Goal: Information Seeking & Learning: Learn about a topic

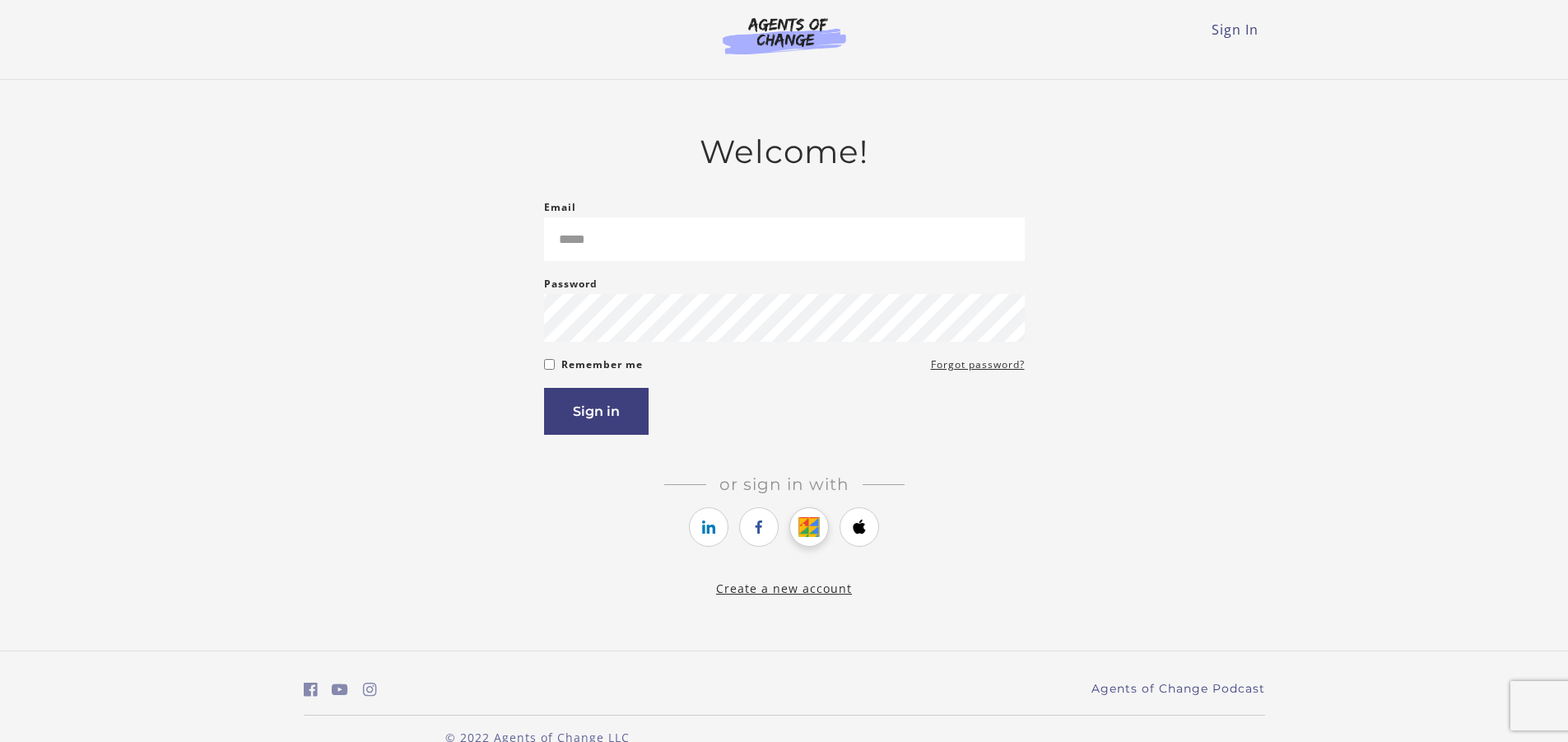
click at [798, 534] on link "https://courses.thinkific.com/users/auth/google?ss%5Breferral%5D=&ss%5Buser_ret…" at bounding box center [809, 527] width 40 height 40
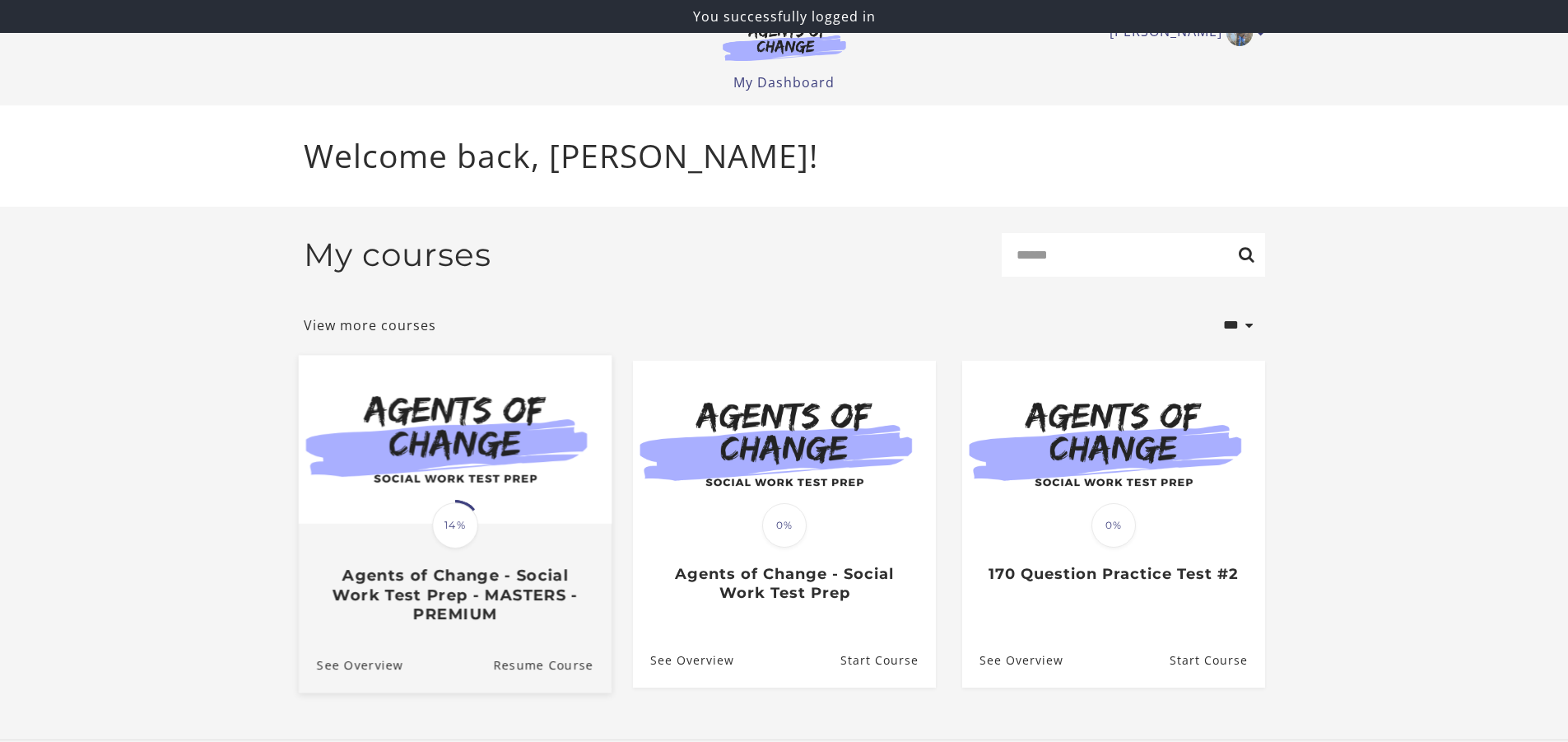
click at [504, 634] on link "Translation missing: en.liquid.partials.dashboard_course_card.progress_descript…" at bounding box center [455, 495] width 313 height 281
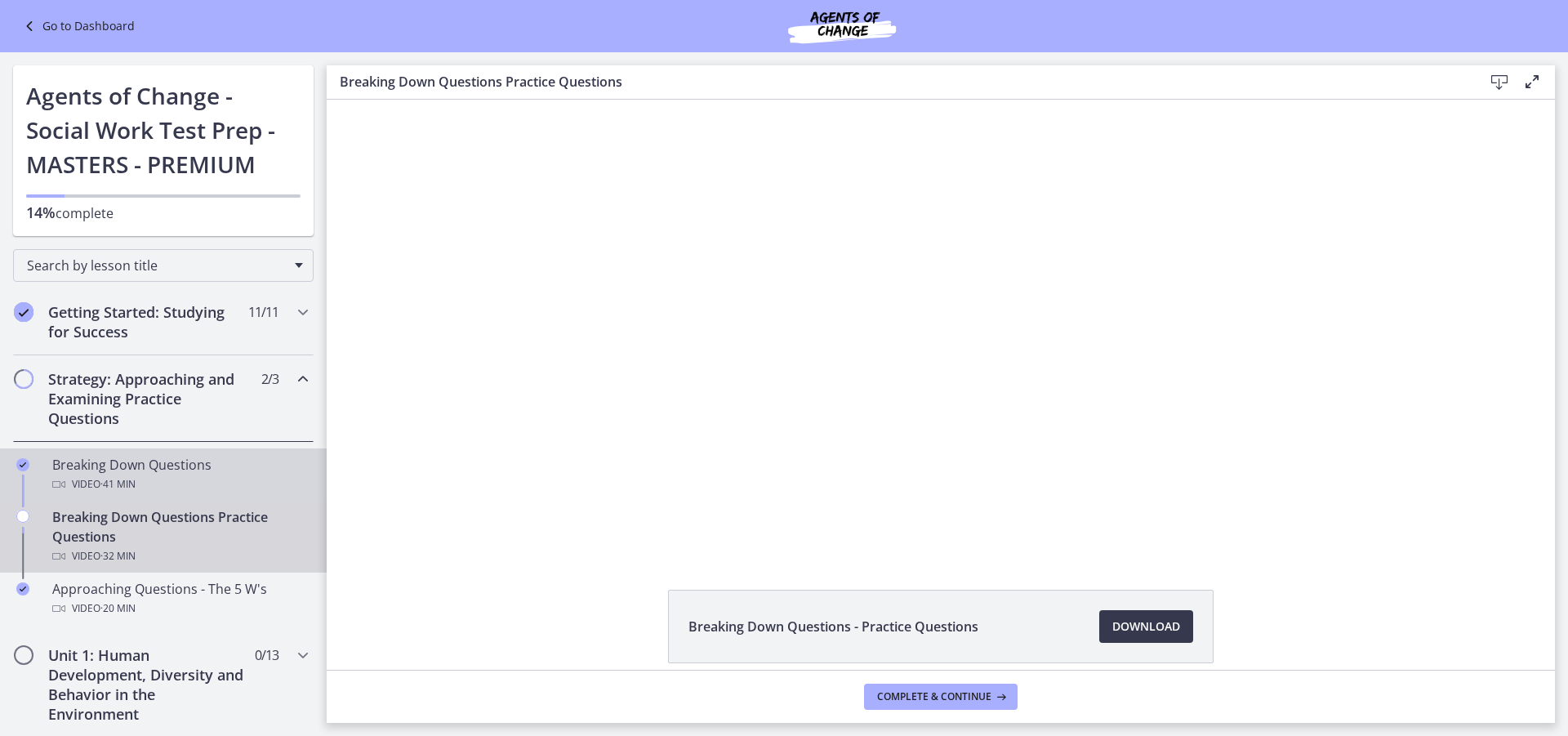
click at [120, 481] on span "· 41 min" at bounding box center [118, 484] width 35 height 20
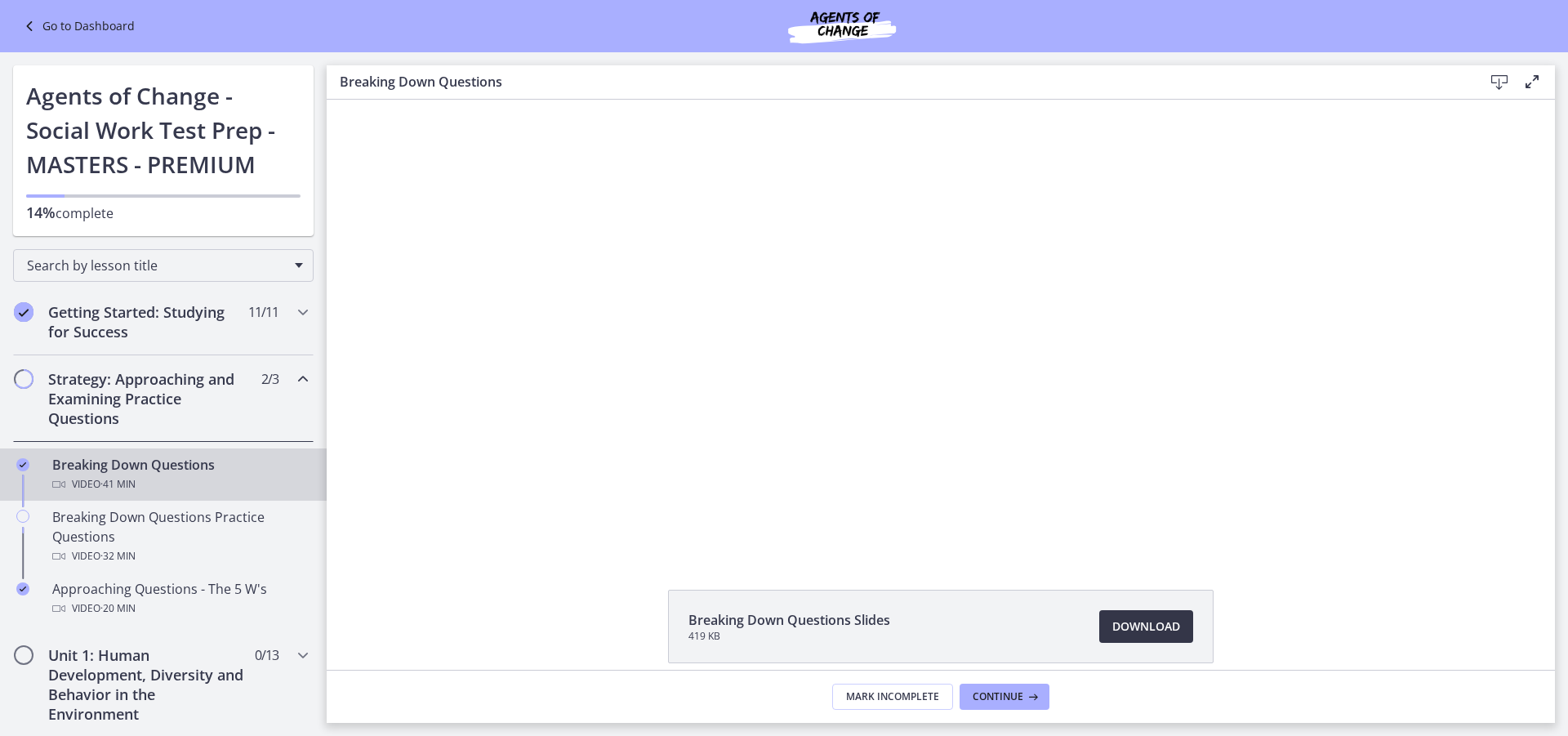
click at [1130, 630] on span "Download Opens in a new window" at bounding box center [1146, 626] width 68 height 20
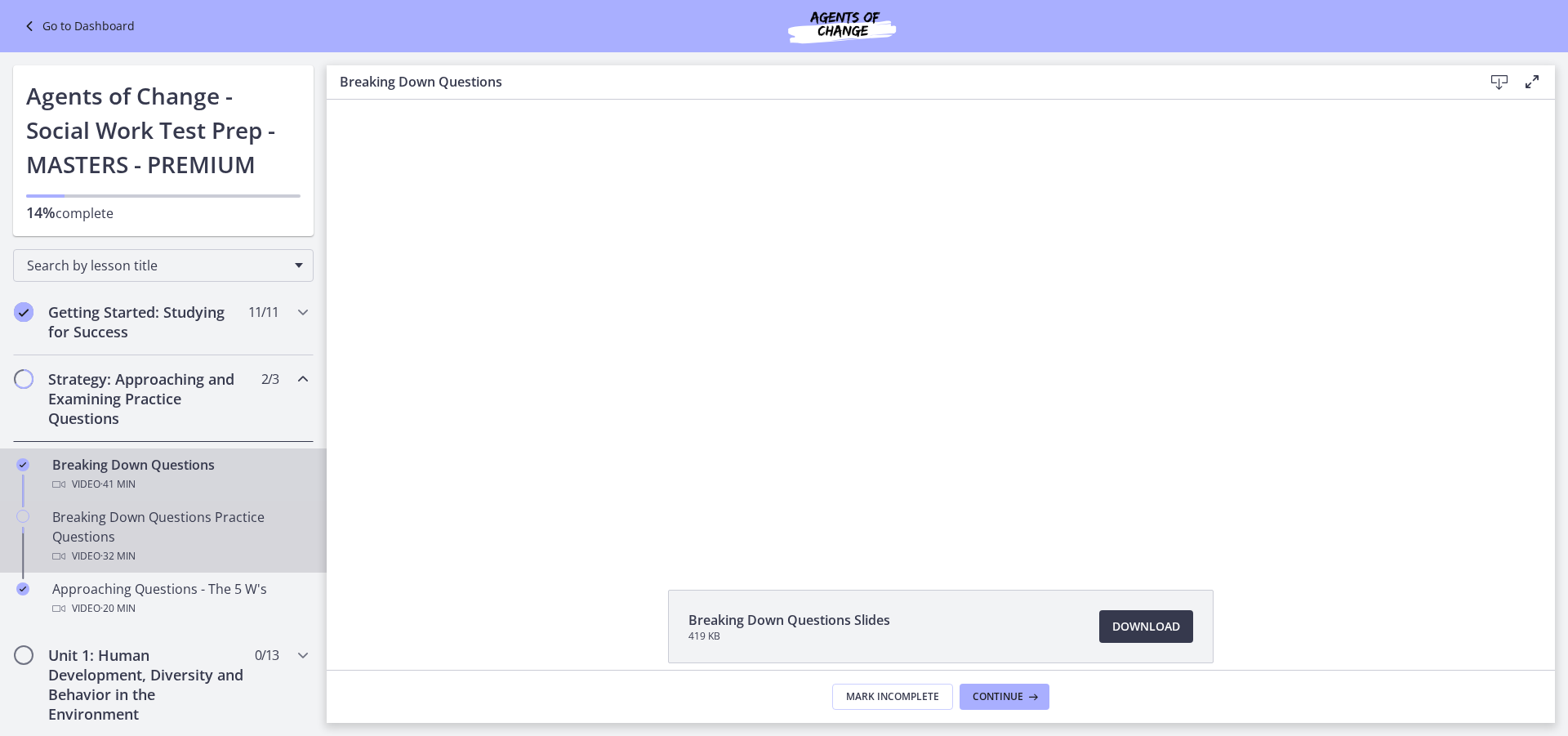
click at [181, 519] on div "Breaking Down Questions Practice Questions Video · 32 min" at bounding box center [180, 537] width 255 height 59
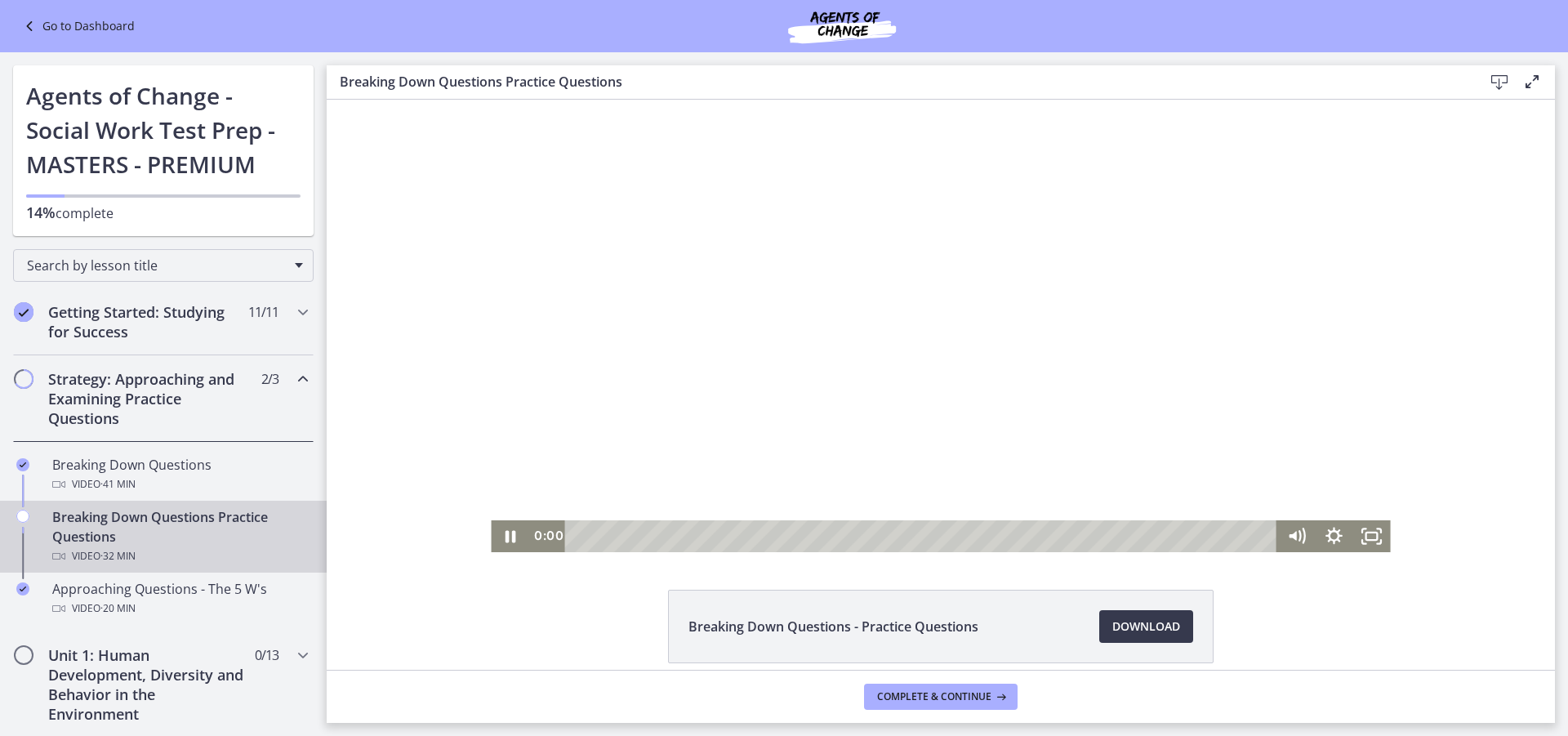
scroll to position [71, 0]
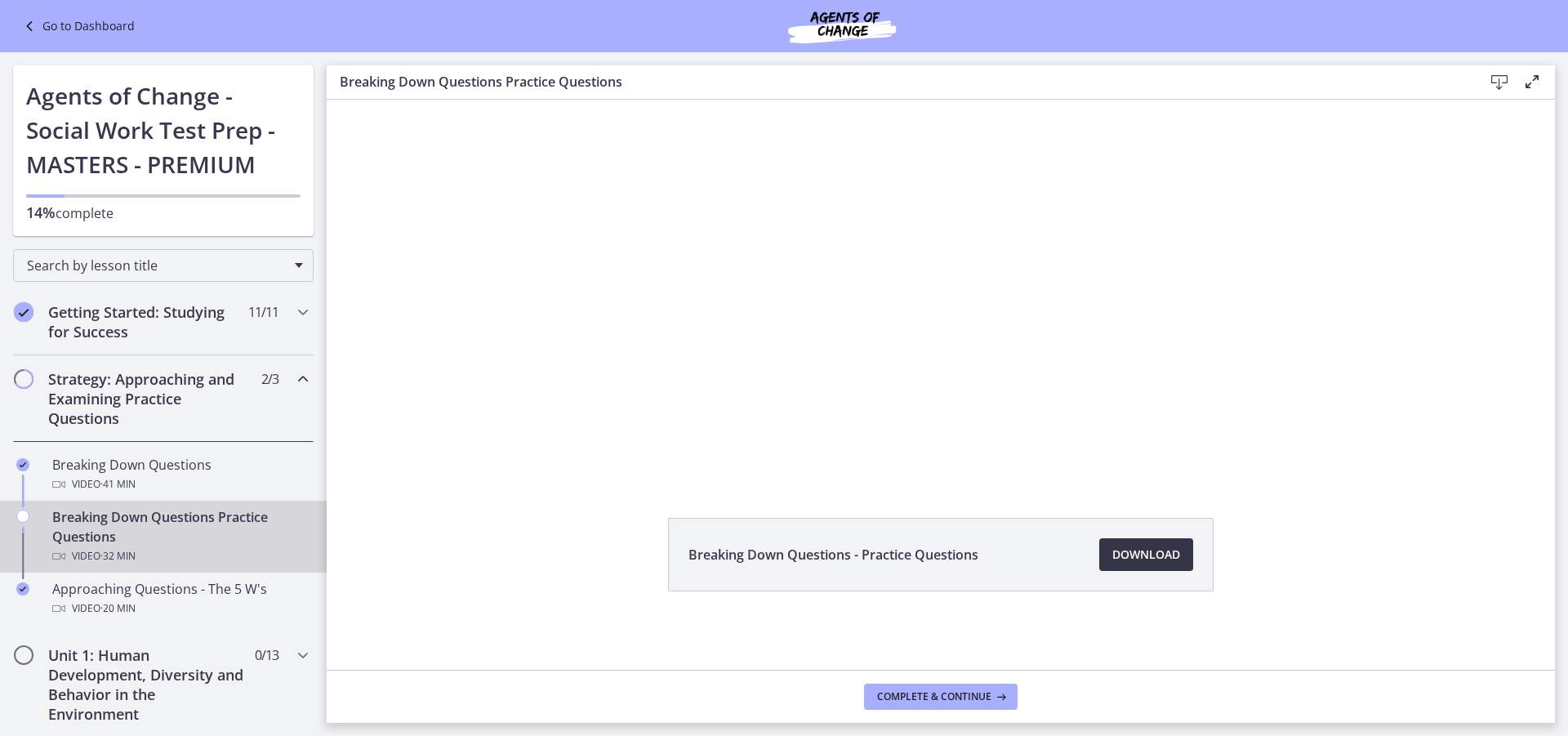
click at [1136, 545] on span "Download Opens in a new window" at bounding box center [1146, 555] width 68 height 20
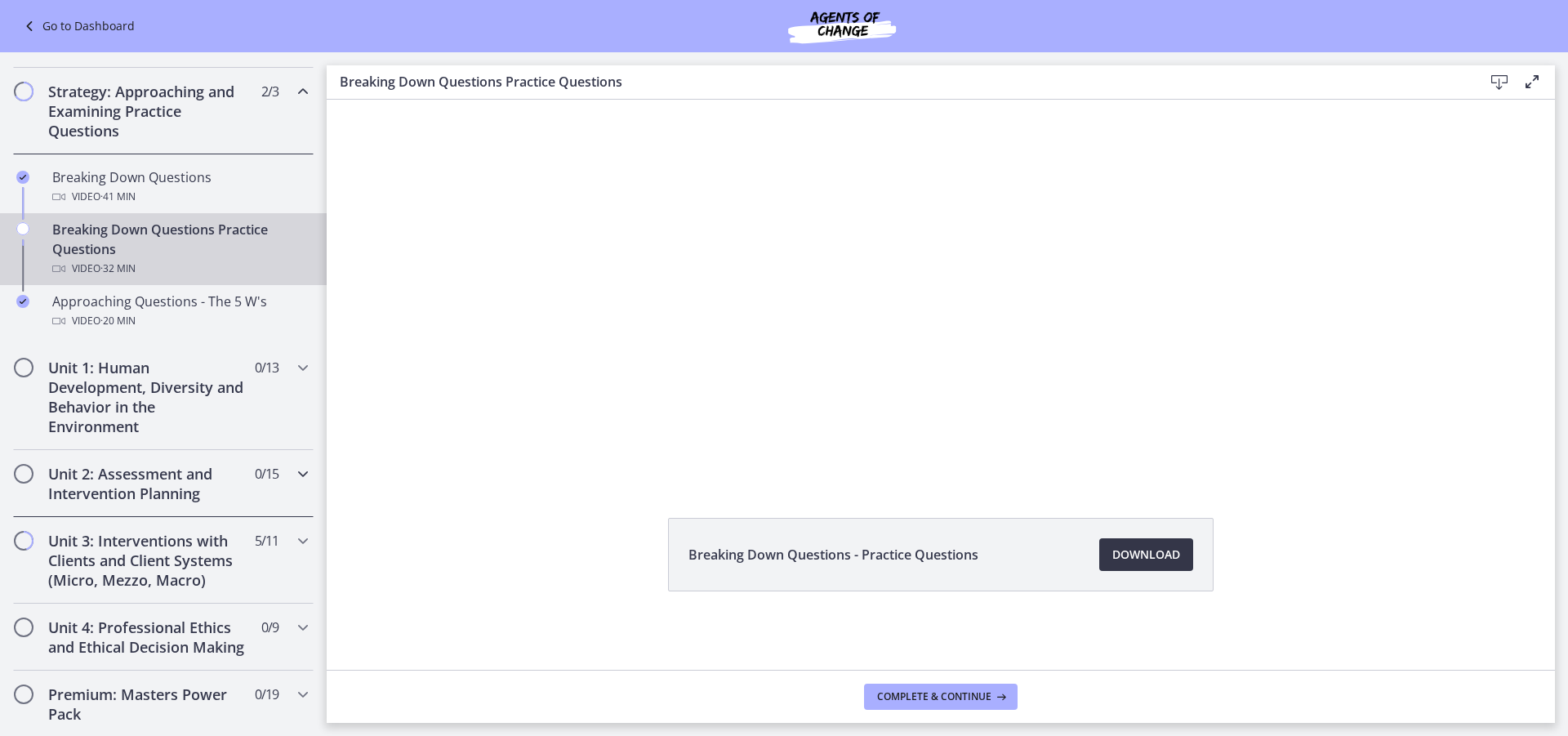
scroll to position [327, 0]
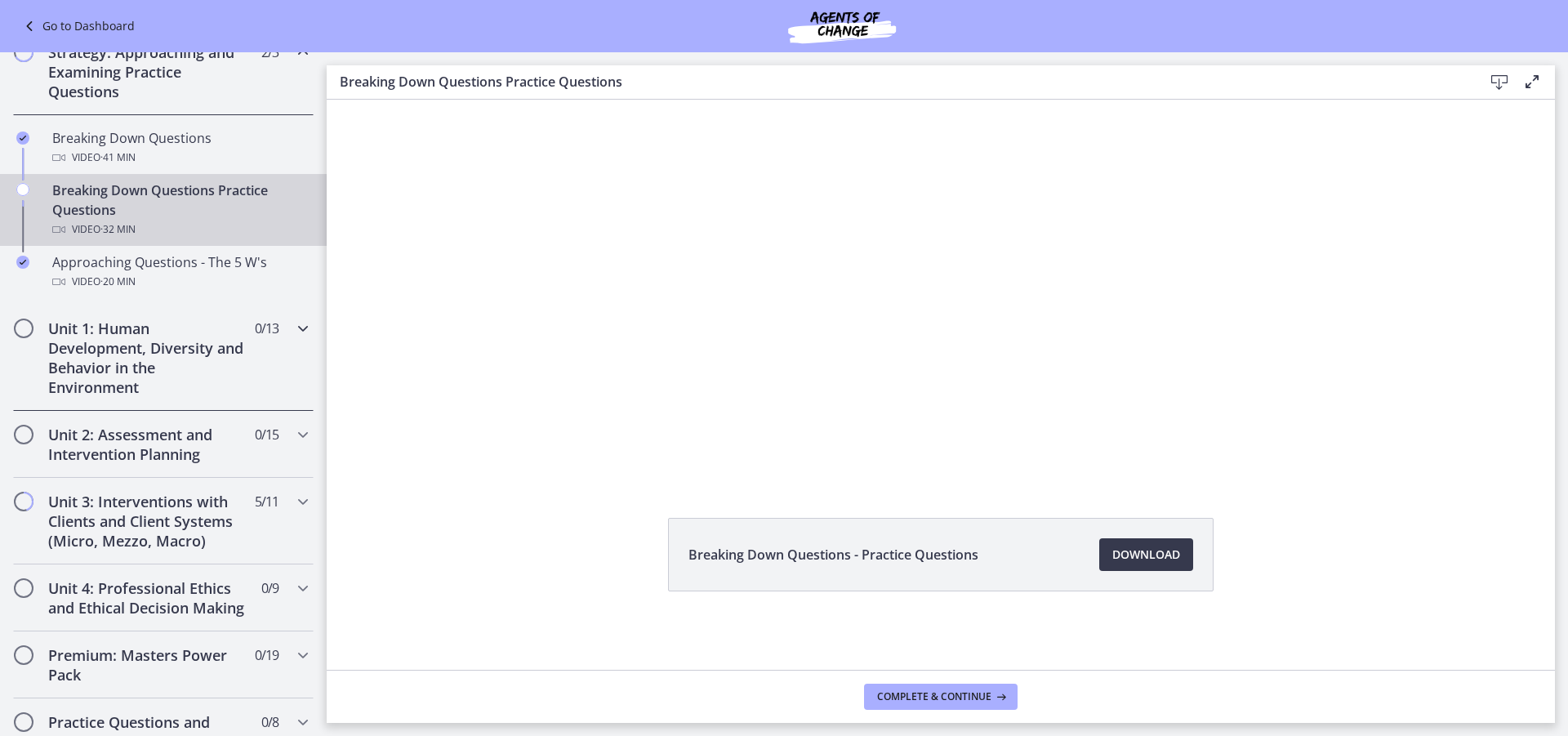
click at [164, 335] on h2 "Unit 1: Human Development, Diversity and Behavior in the Environment" at bounding box center [148, 357] width 199 height 78
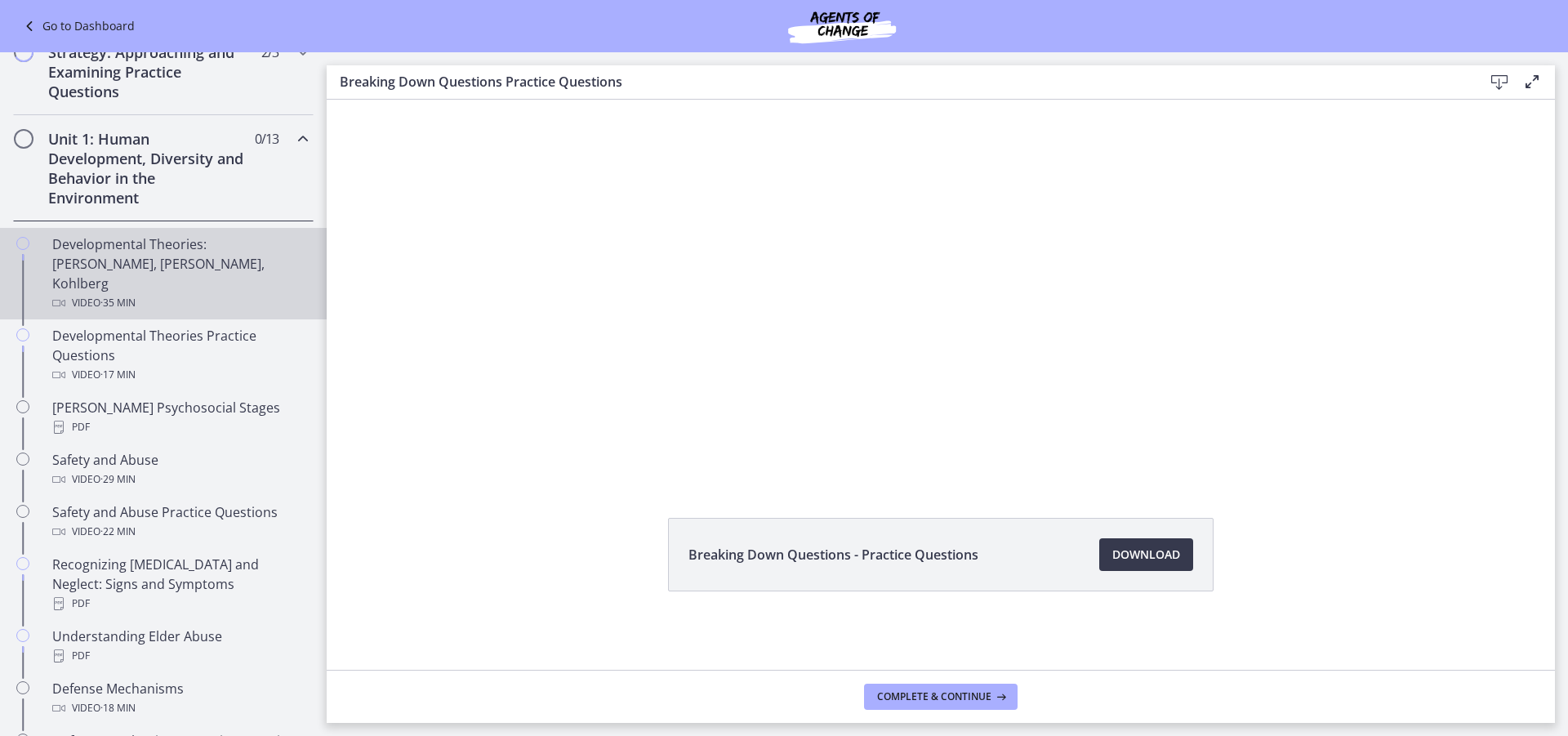
click at [161, 293] on div "Video · 35 min" at bounding box center [180, 303] width 255 height 20
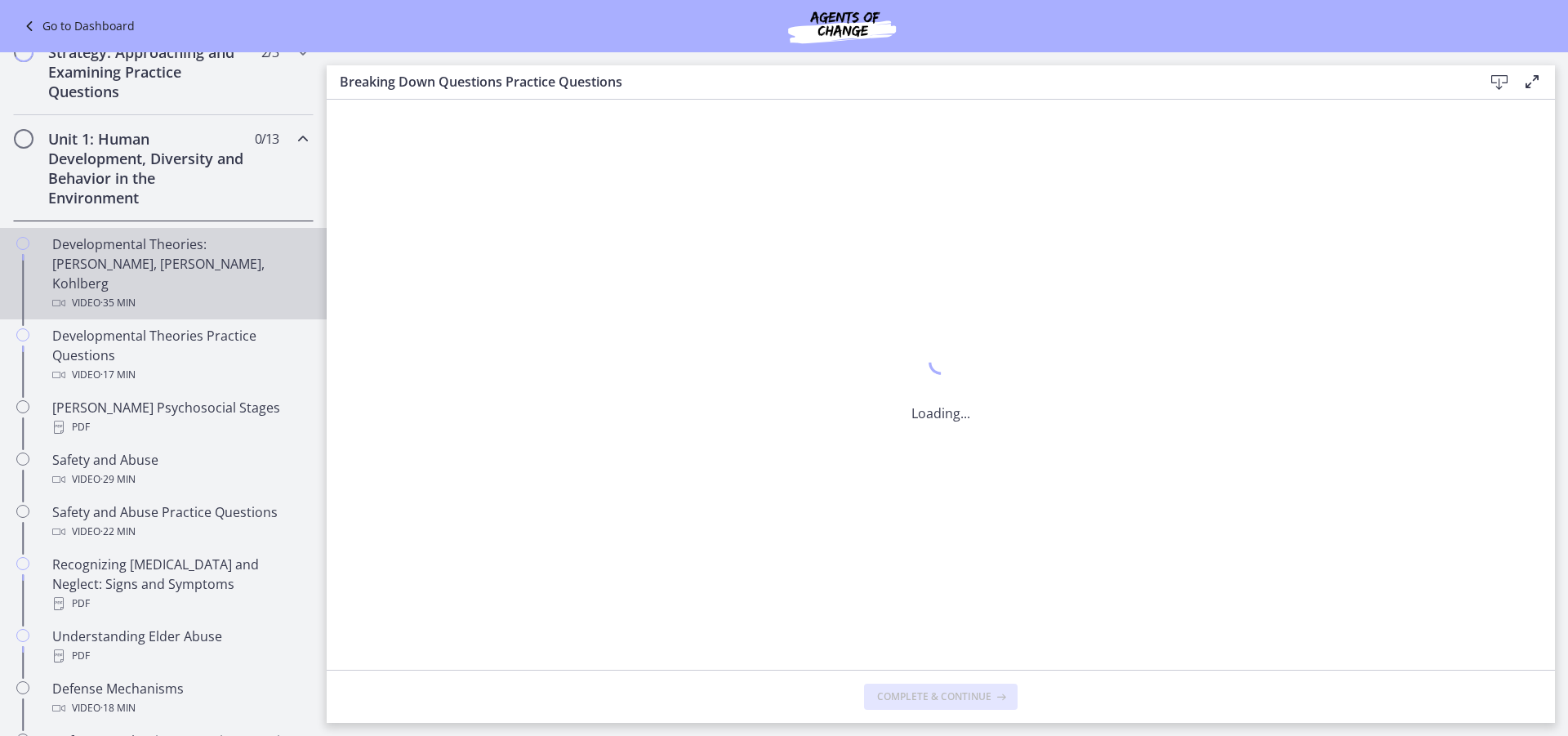
scroll to position [0, 0]
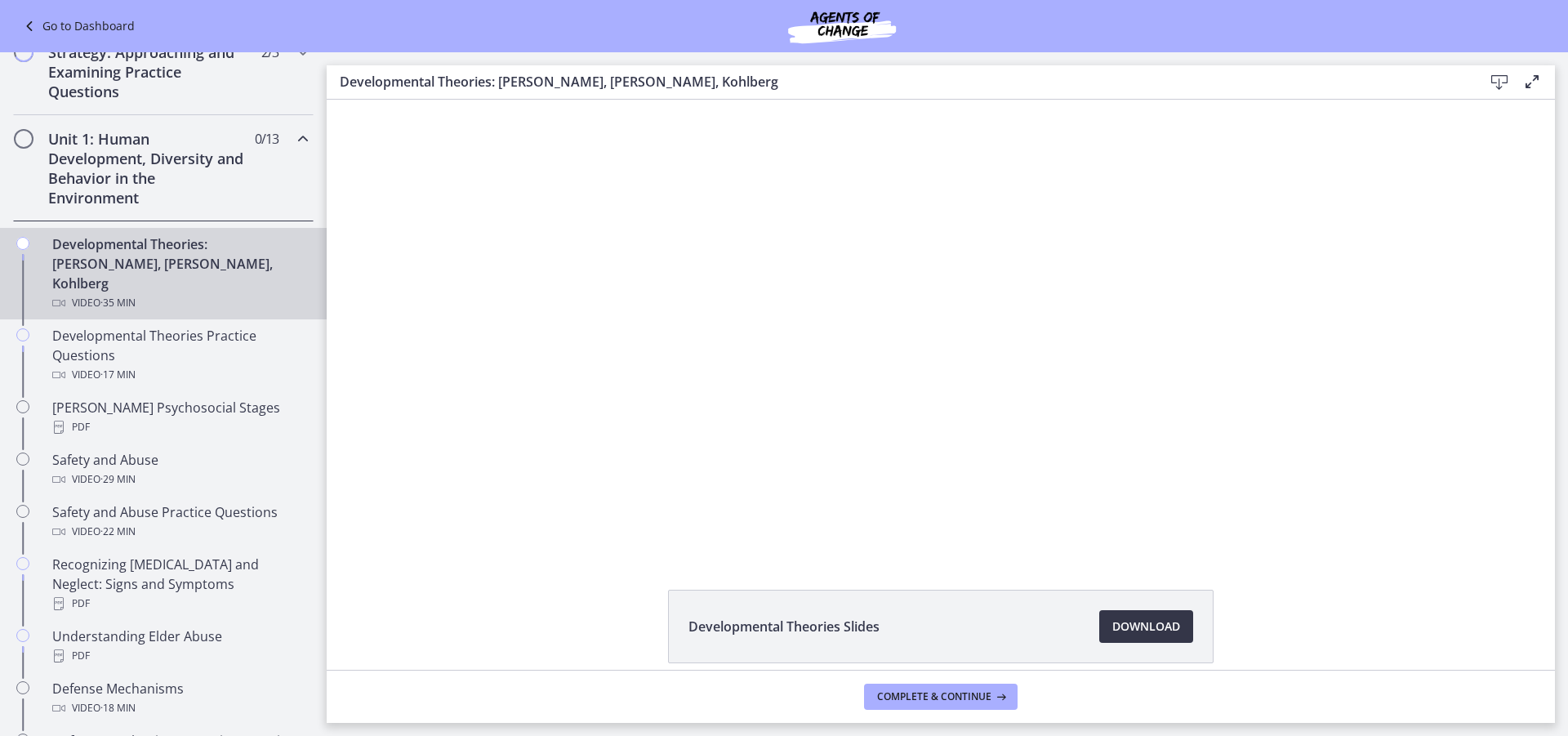
click at [1168, 622] on span "Download Opens in a new window" at bounding box center [1146, 626] width 68 height 20
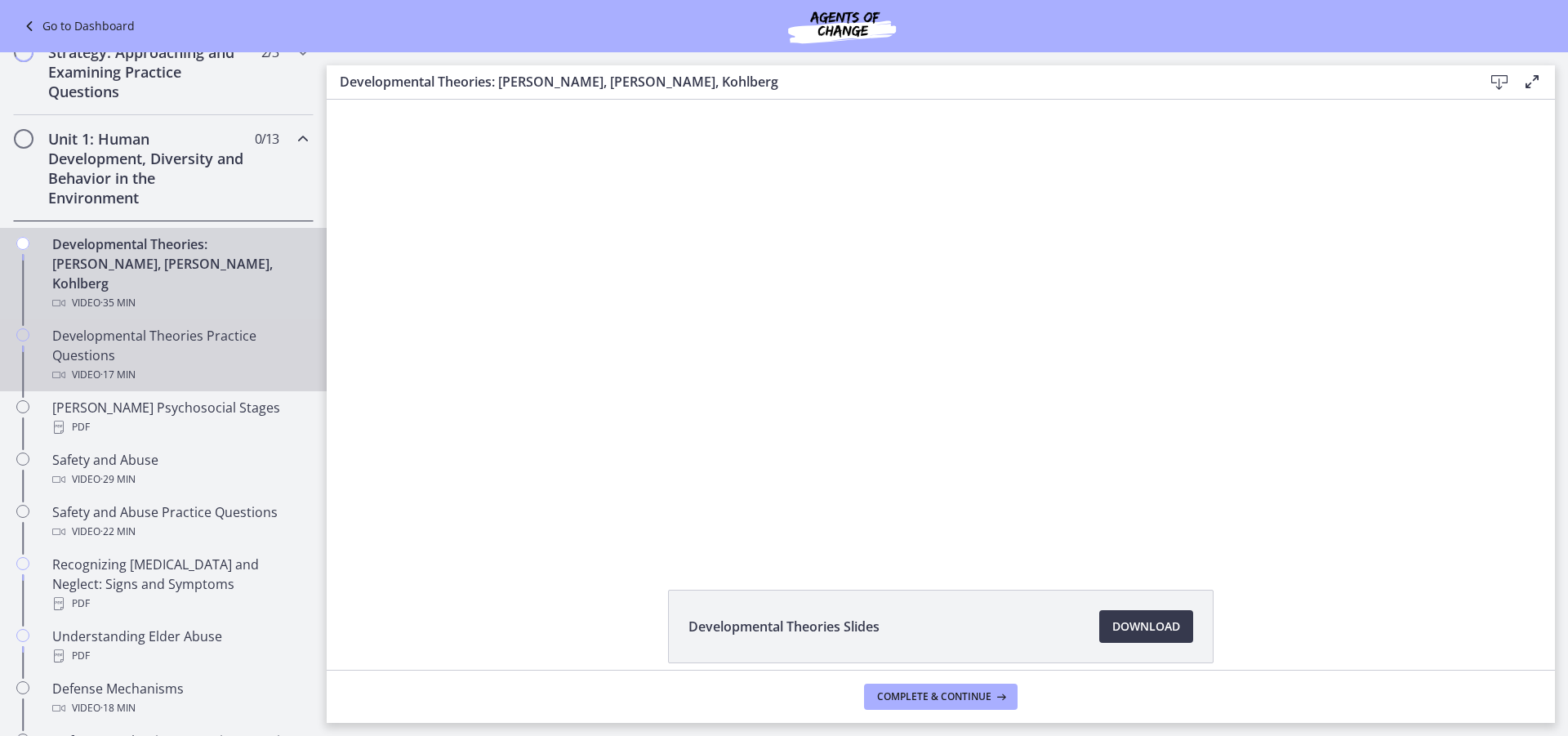
click at [152, 336] on div "Developmental Theories Practice Questions Video · 17 min" at bounding box center [180, 355] width 255 height 59
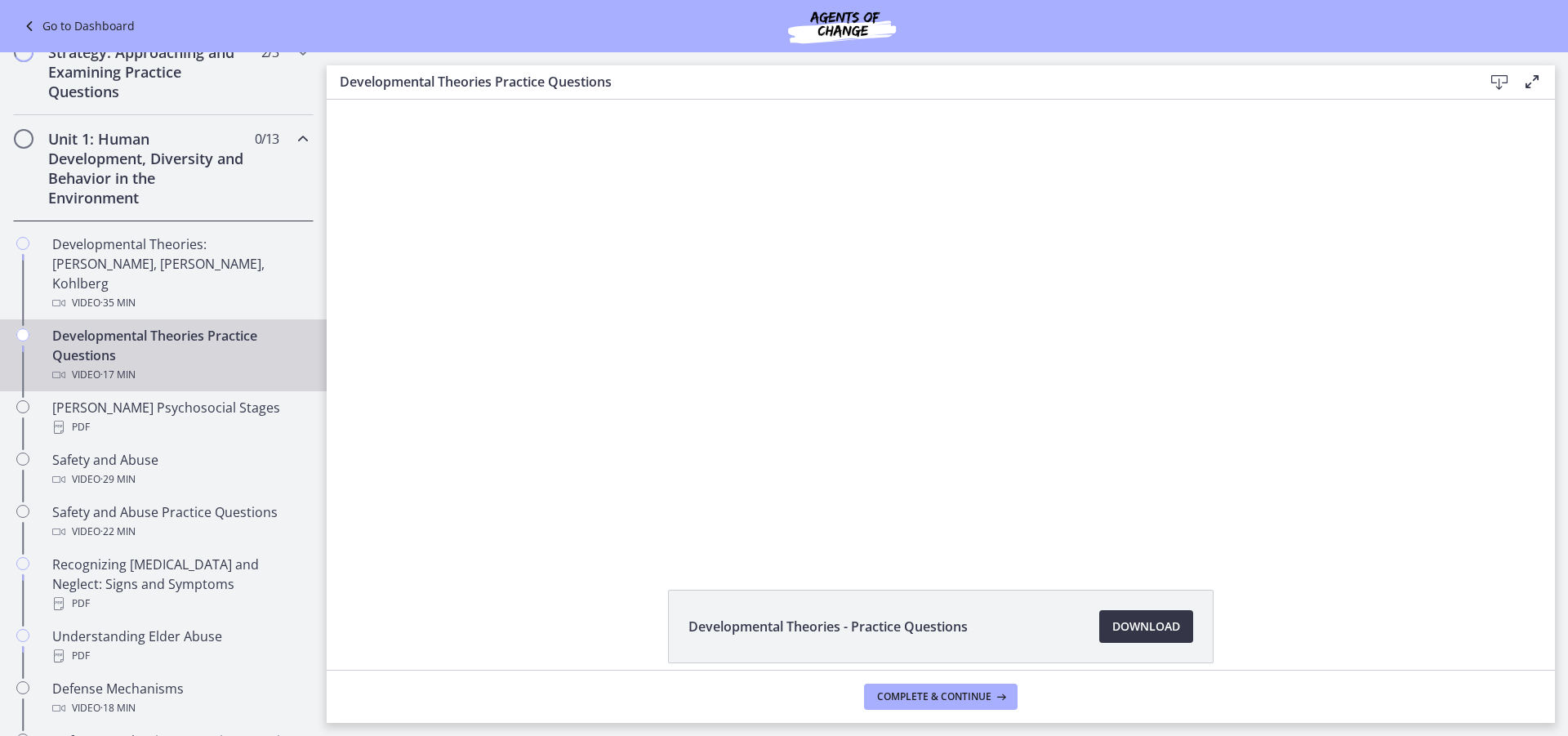
click at [1131, 621] on span "Download Opens in a new window" at bounding box center [1146, 626] width 68 height 20
click at [187, 417] on div "PDF" at bounding box center [180, 427] width 255 height 20
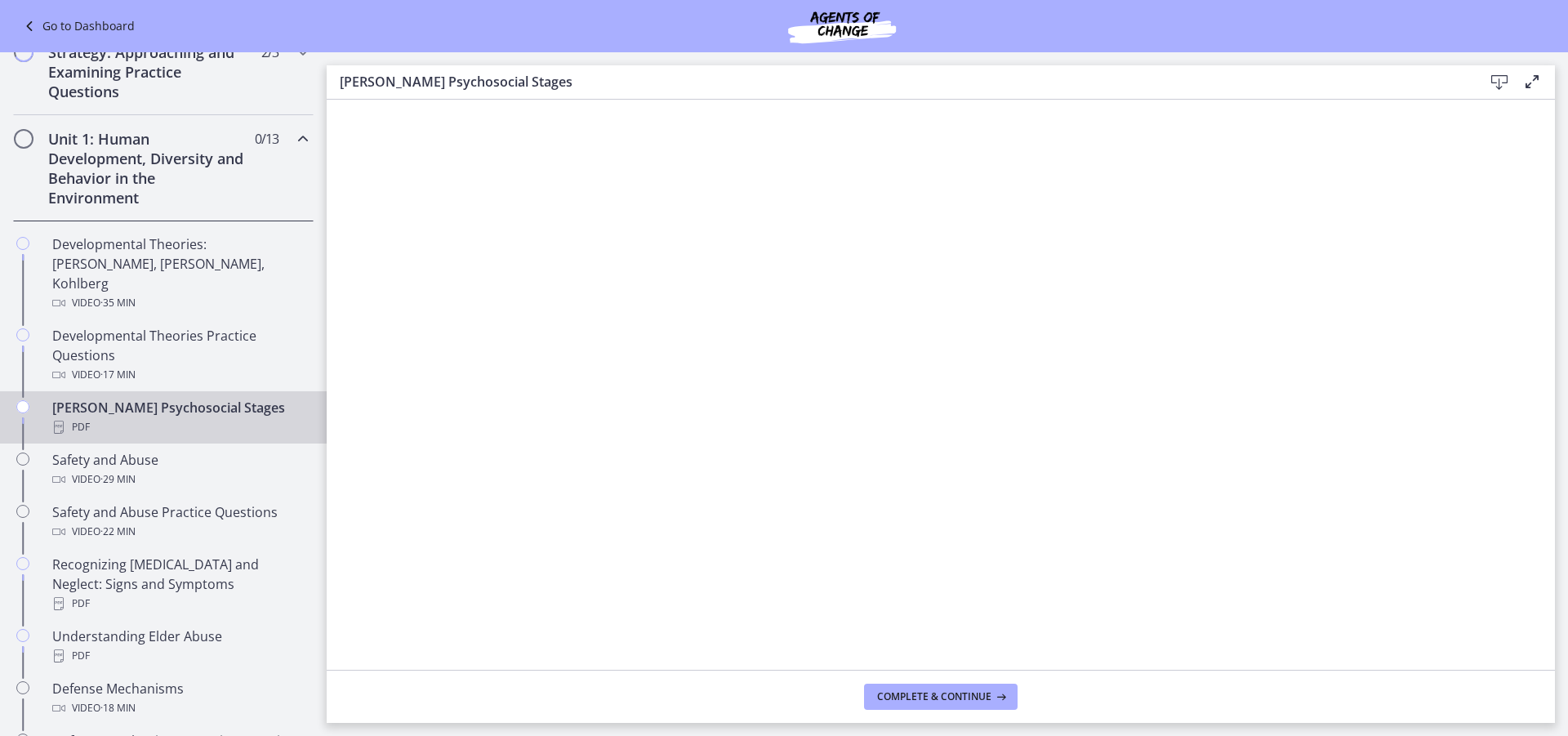
click at [1502, 82] on icon at bounding box center [1499, 82] width 20 height 20
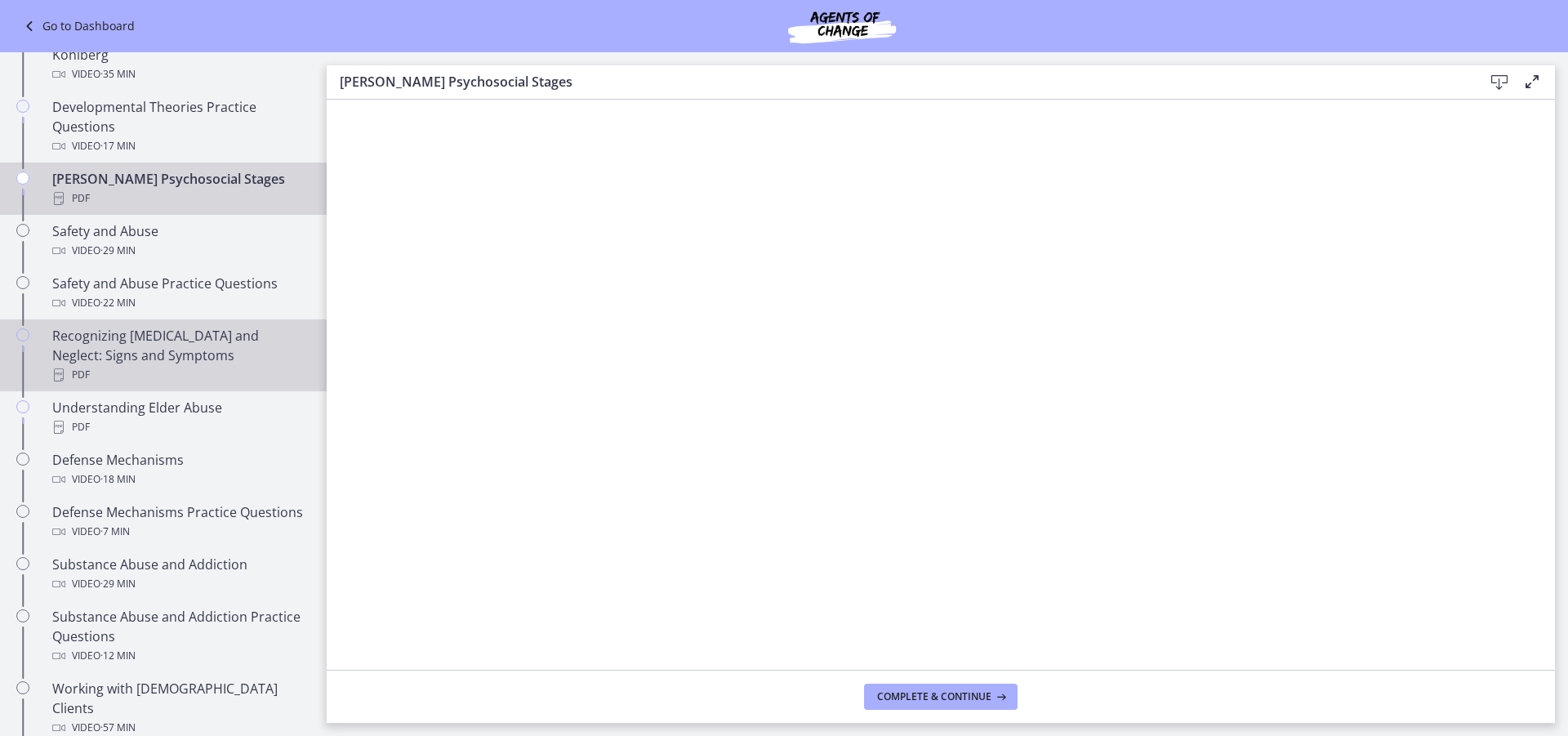
scroll to position [572, 0]
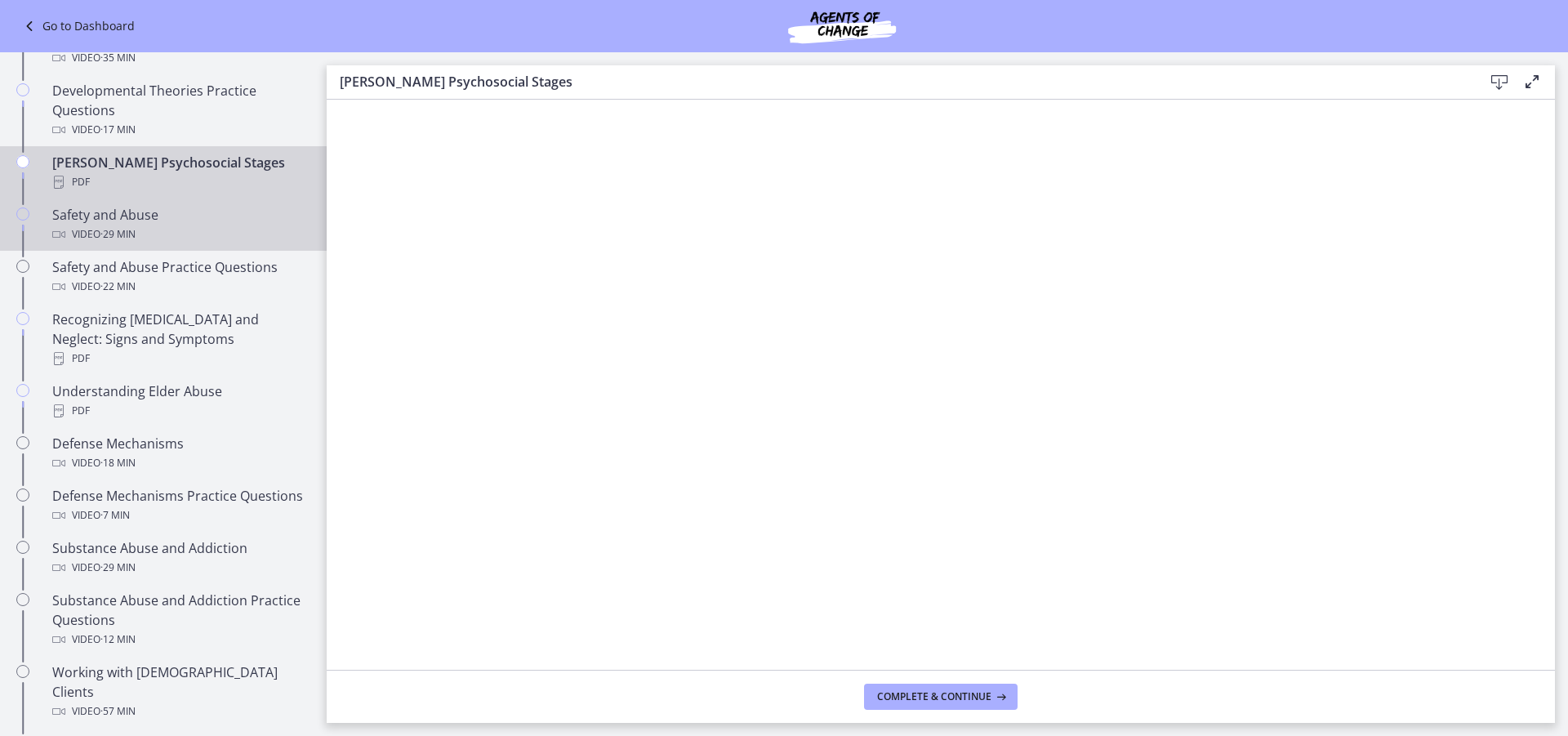
click at [142, 205] on div "Safety and Abuse Video · 29 min" at bounding box center [180, 225] width 255 height 39
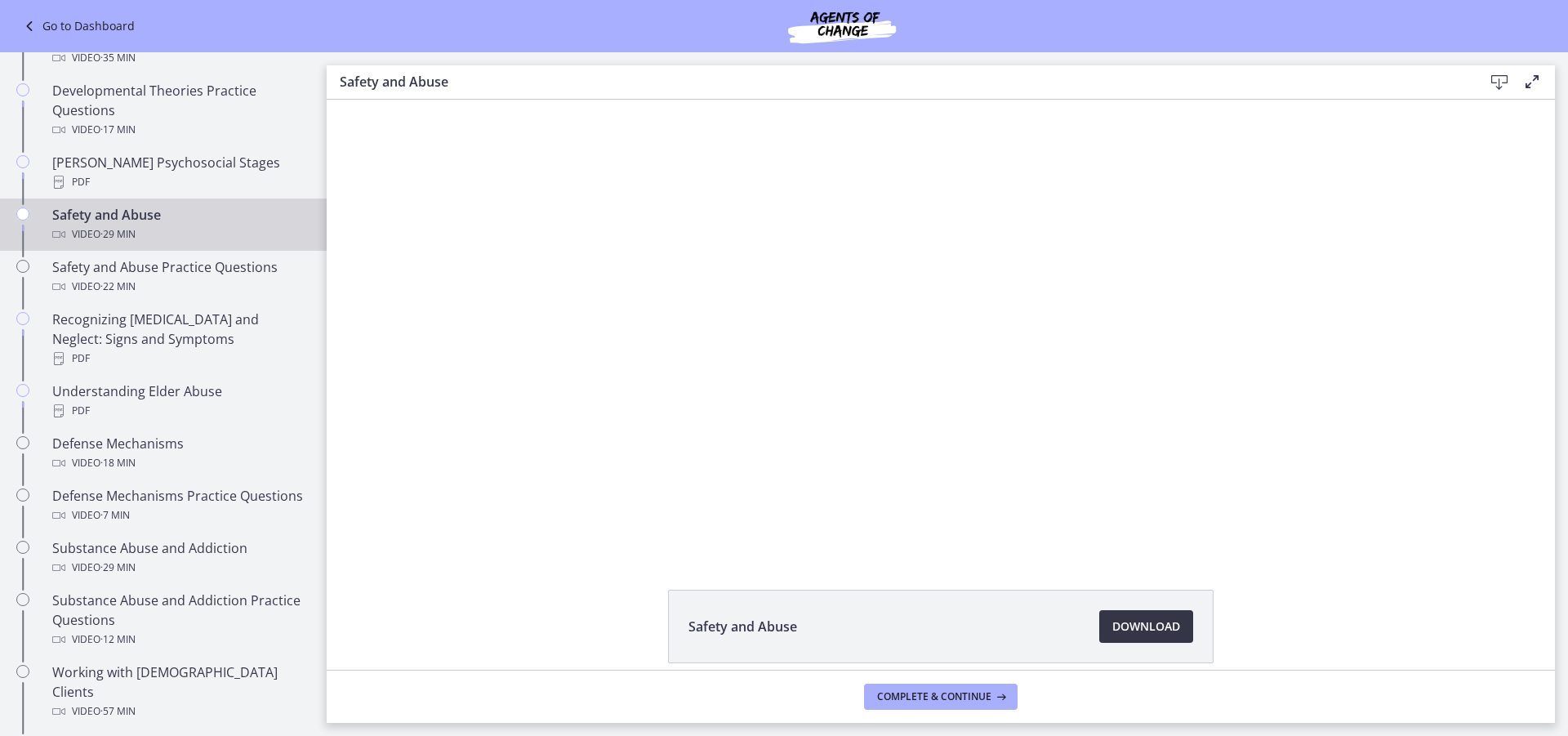
click at [1111, 638] on link "Download Opens in a new window" at bounding box center [1146, 626] width 94 height 33
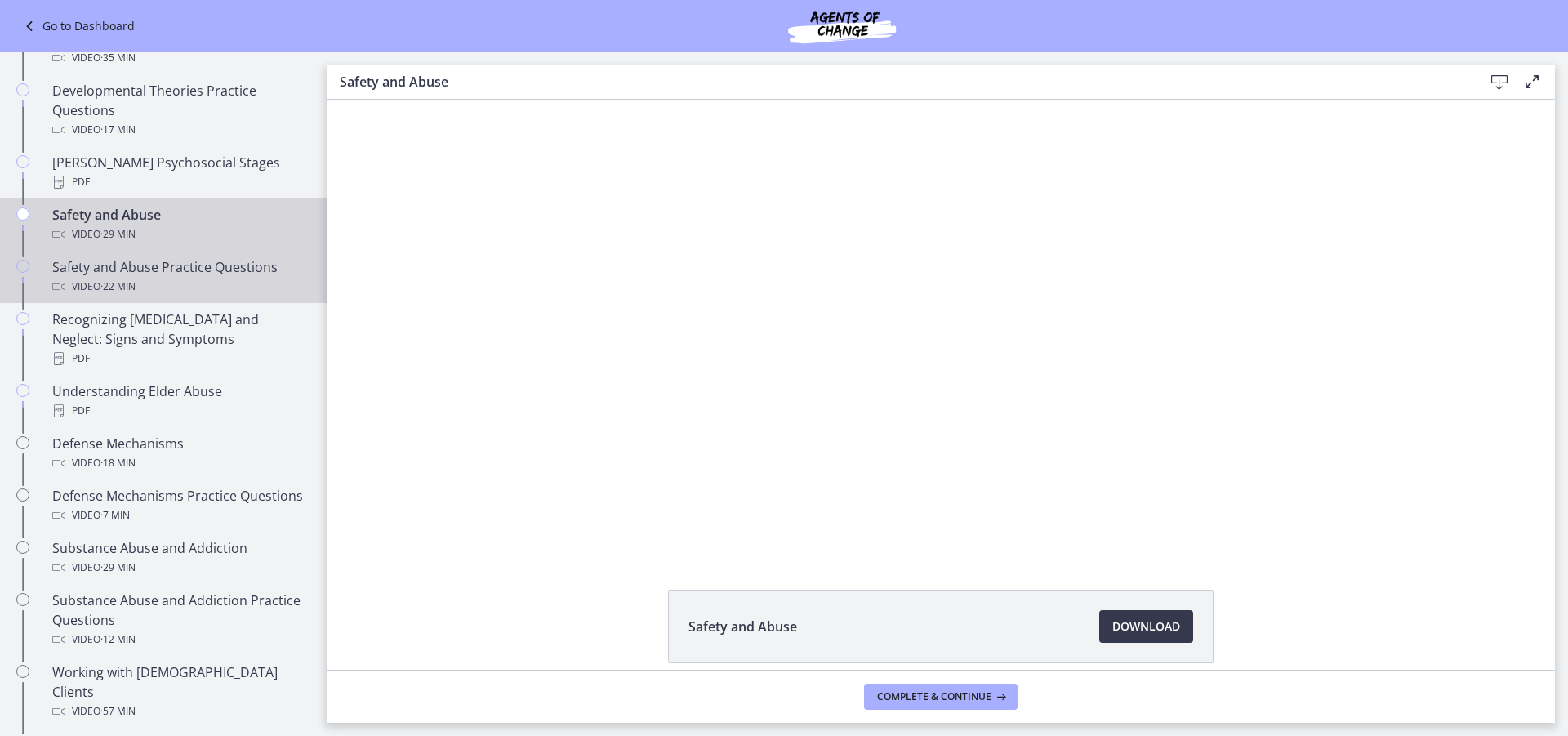
click at [122, 277] on span "· 22 min" at bounding box center [118, 287] width 35 height 20
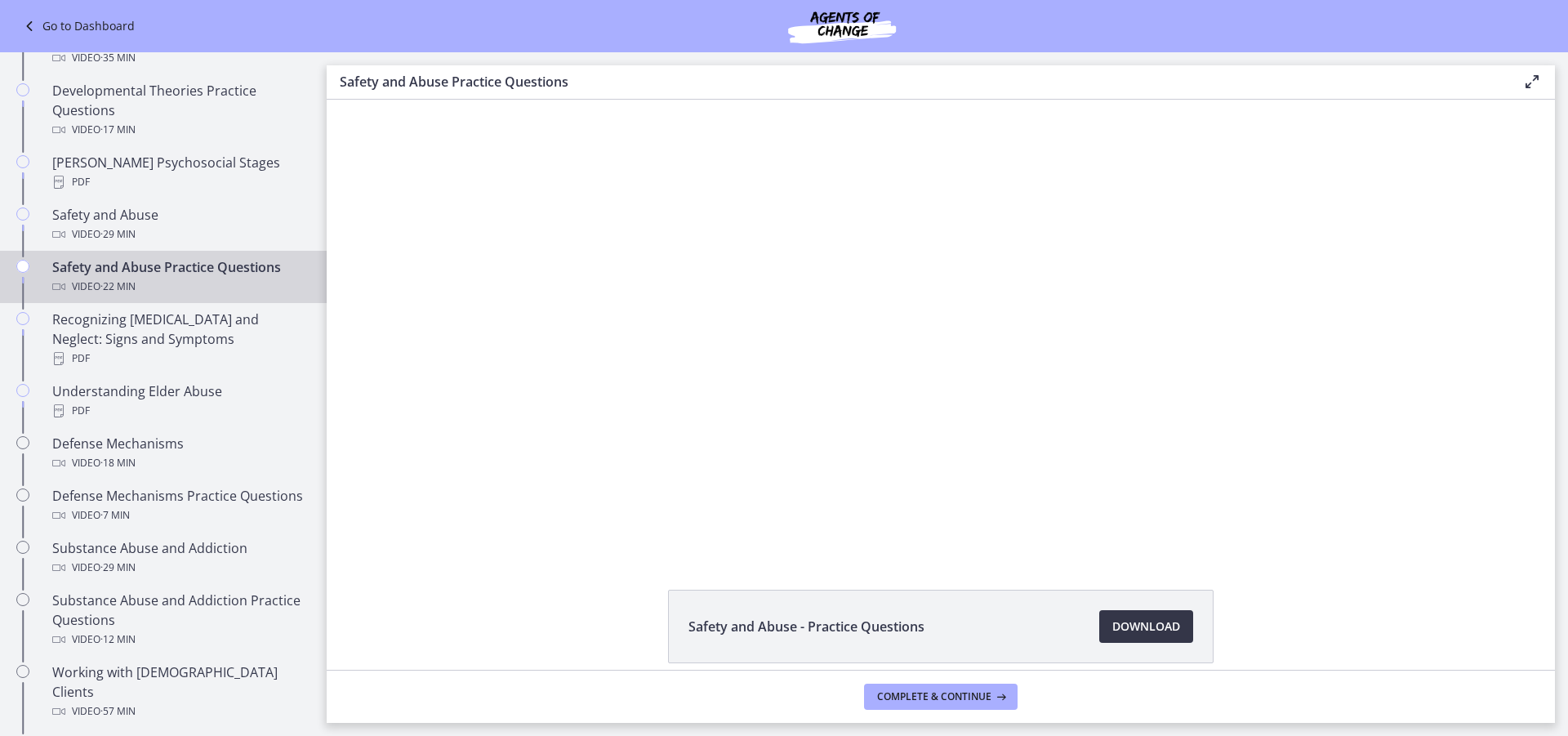
click at [1127, 629] on span "Download Opens in a new window" at bounding box center [1146, 626] width 68 height 20
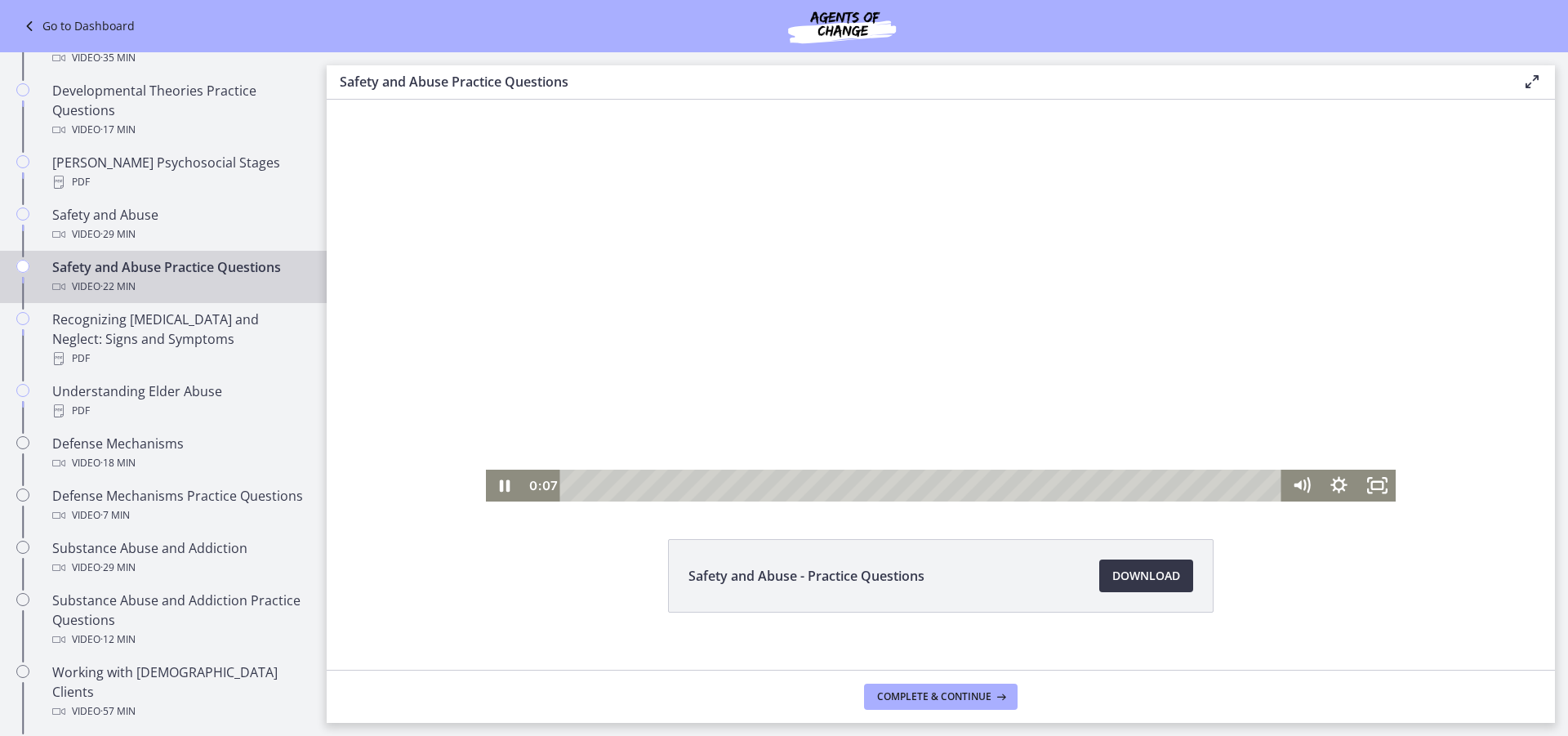
scroll to position [71, 0]
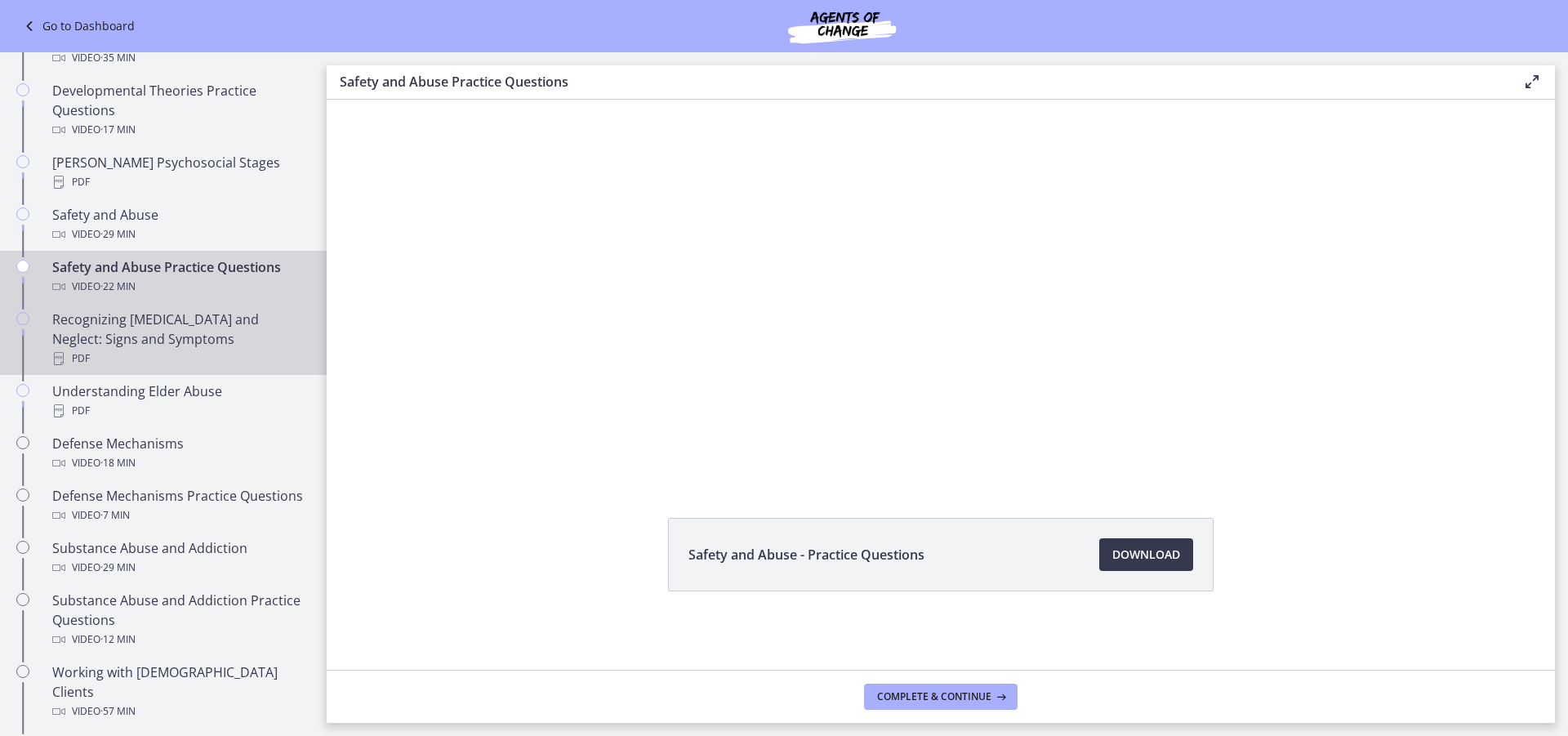
click at [183, 349] on div "PDF" at bounding box center [180, 358] width 255 height 20
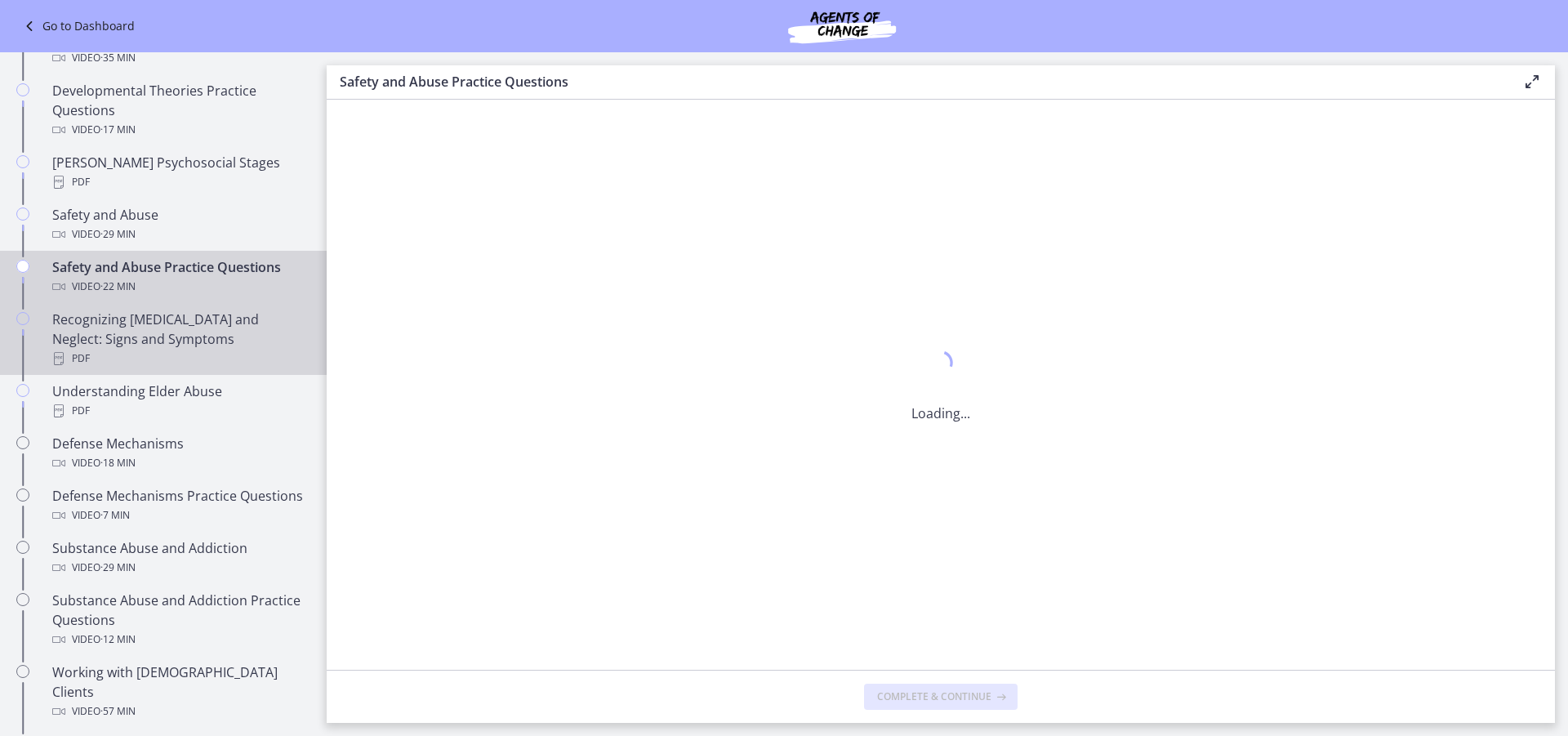
scroll to position [0, 0]
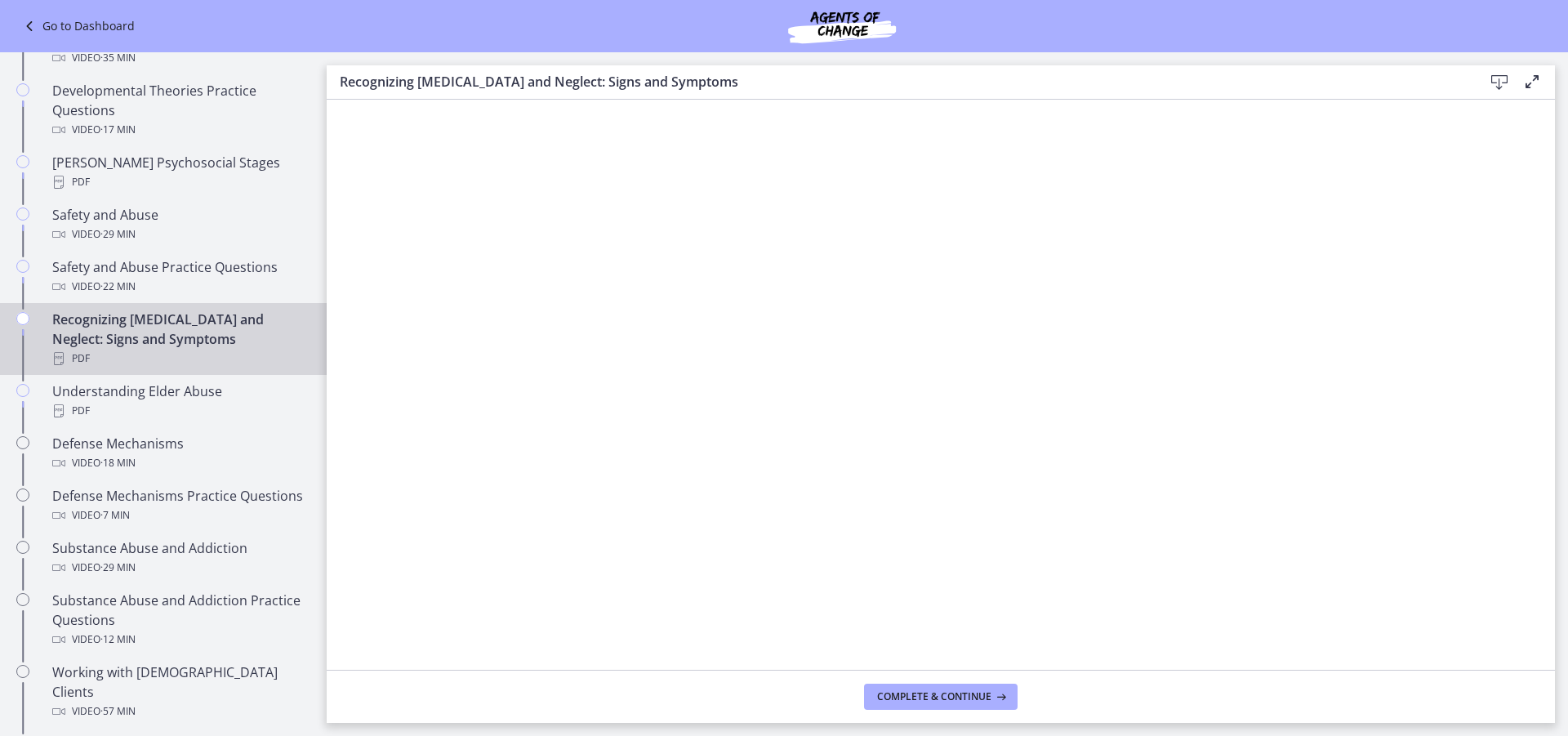
click at [1500, 78] on icon at bounding box center [1499, 82] width 20 height 20
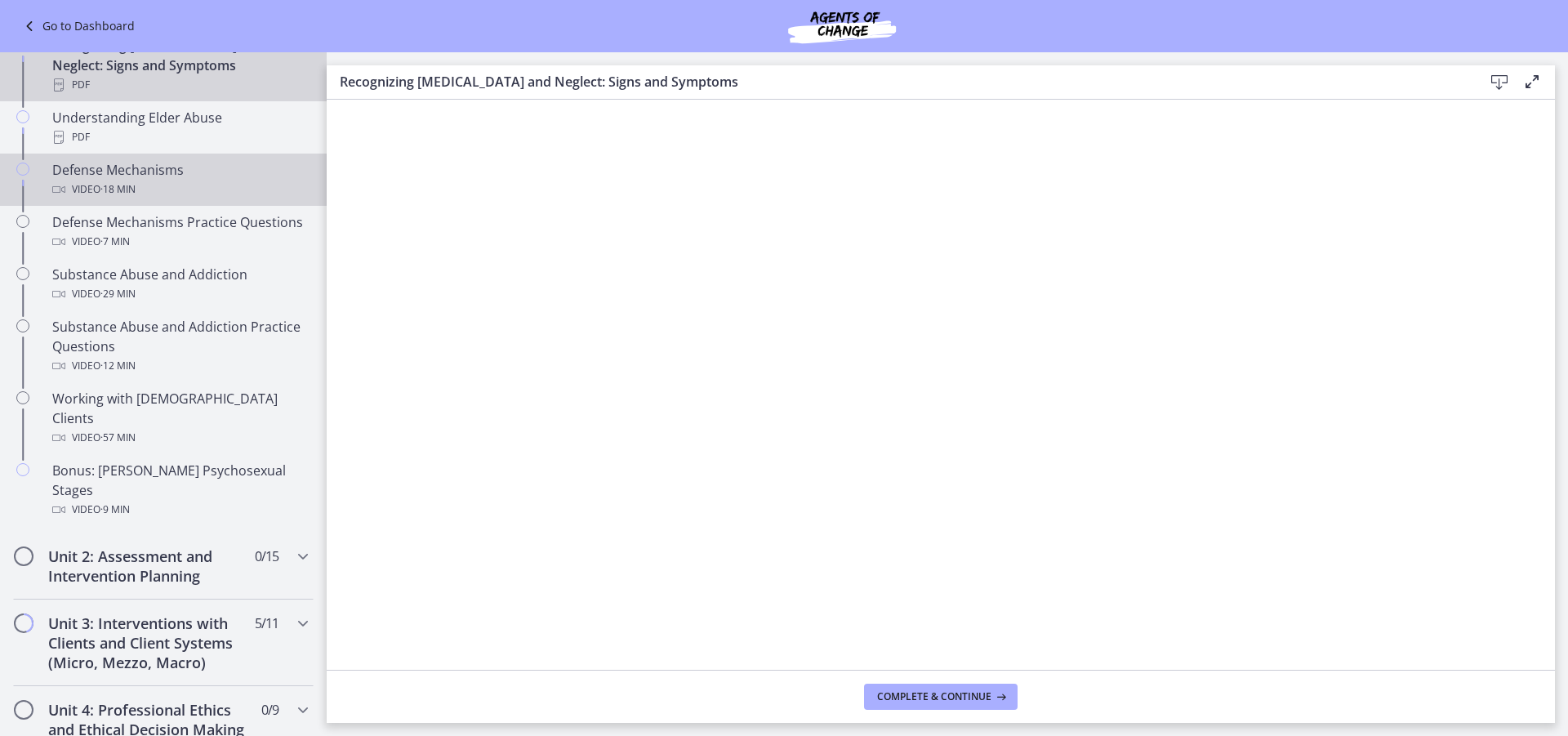
scroll to position [817, 0]
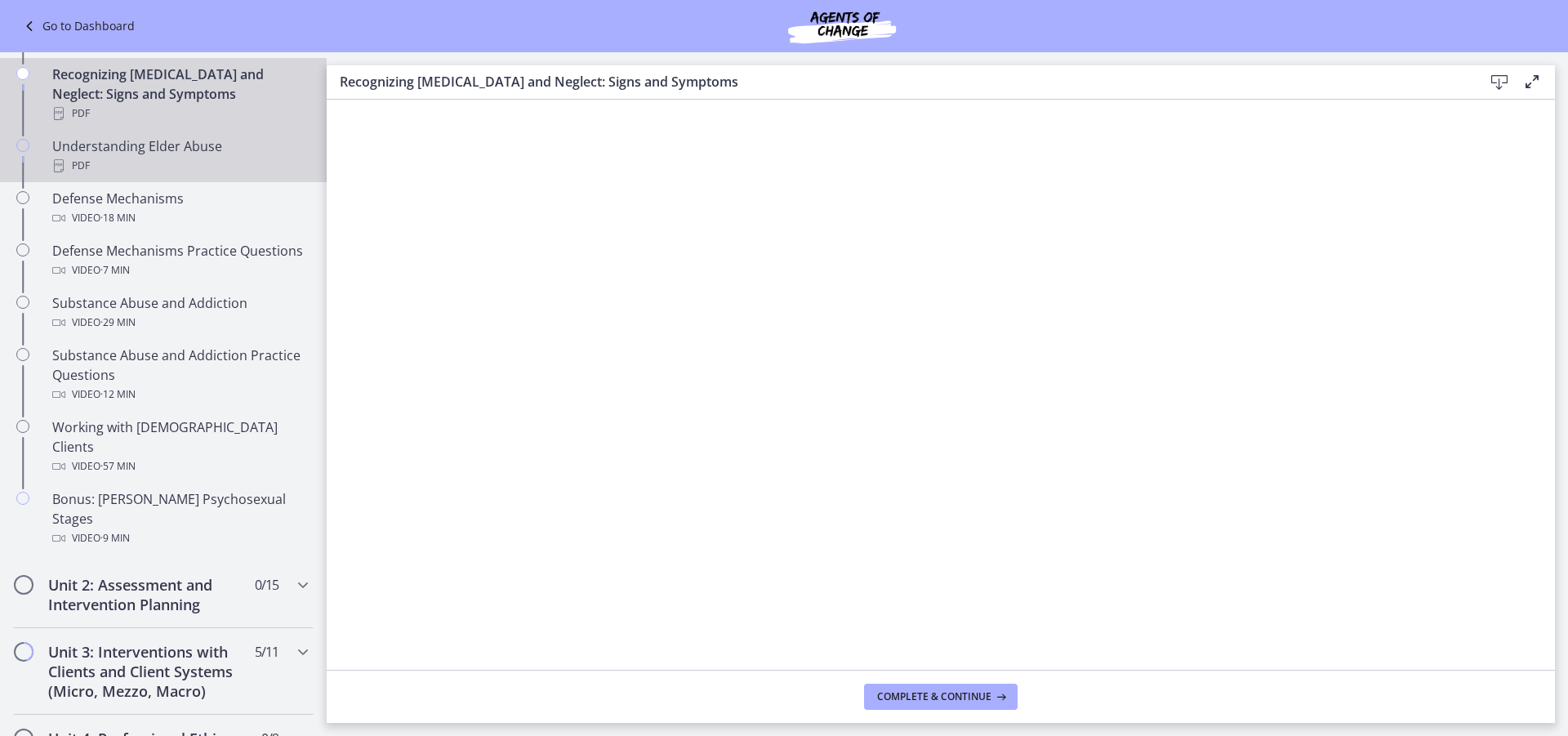
click at [124, 156] on div "PDF" at bounding box center [180, 165] width 255 height 20
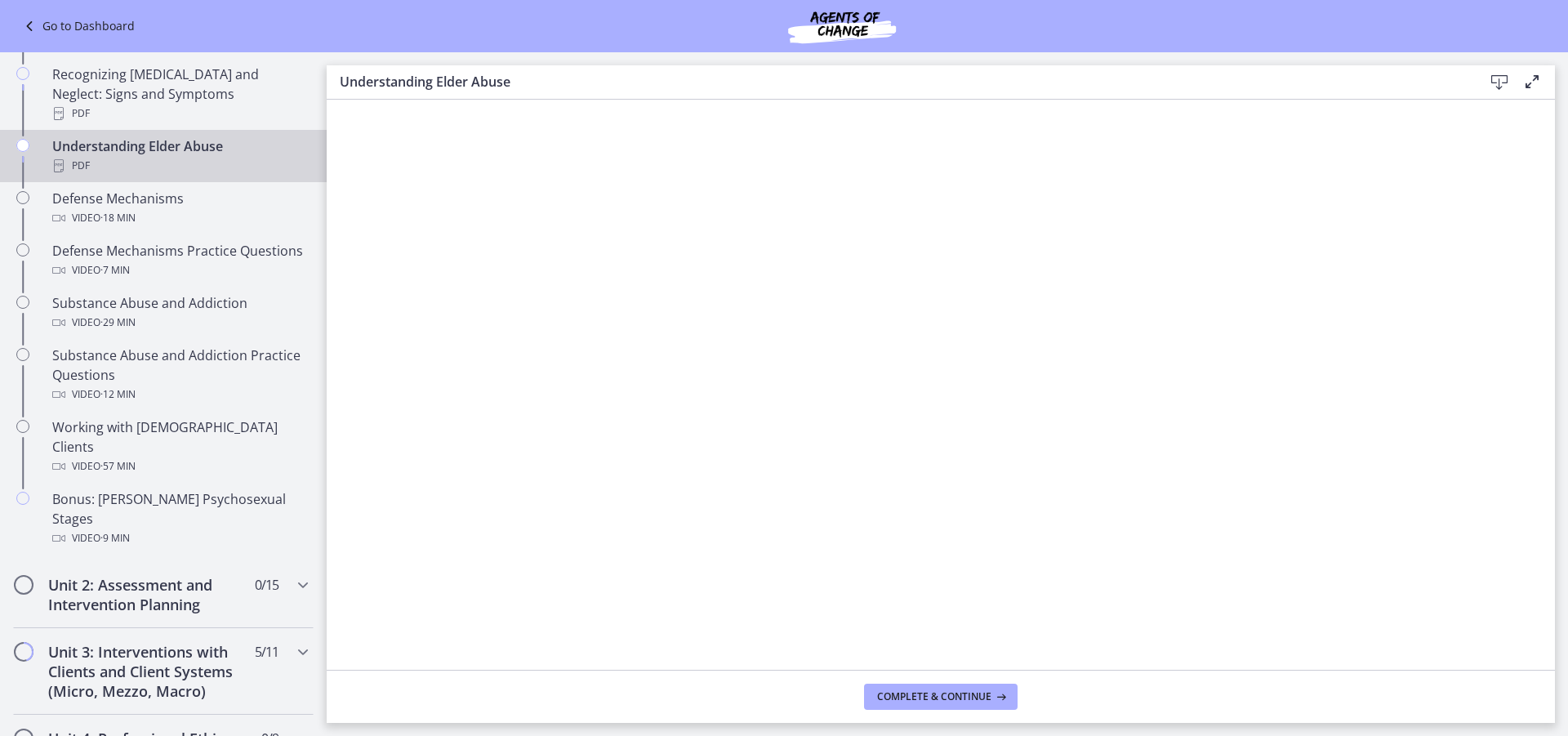
click at [1497, 81] on icon at bounding box center [1499, 82] width 20 height 20
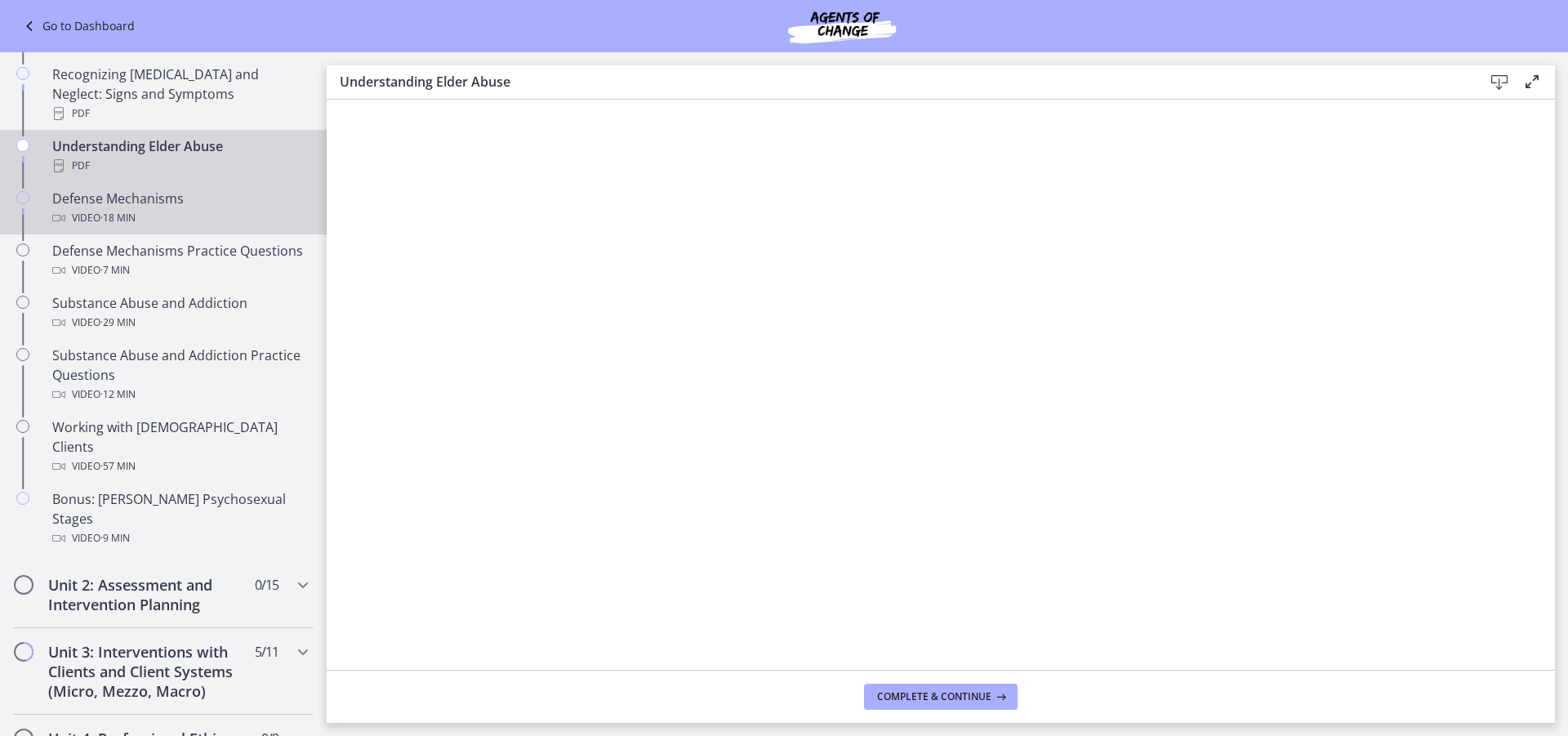
click at [130, 189] on div "Defense Mechanisms Video · 18 min" at bounding box center [180, 209] width 255 height 39
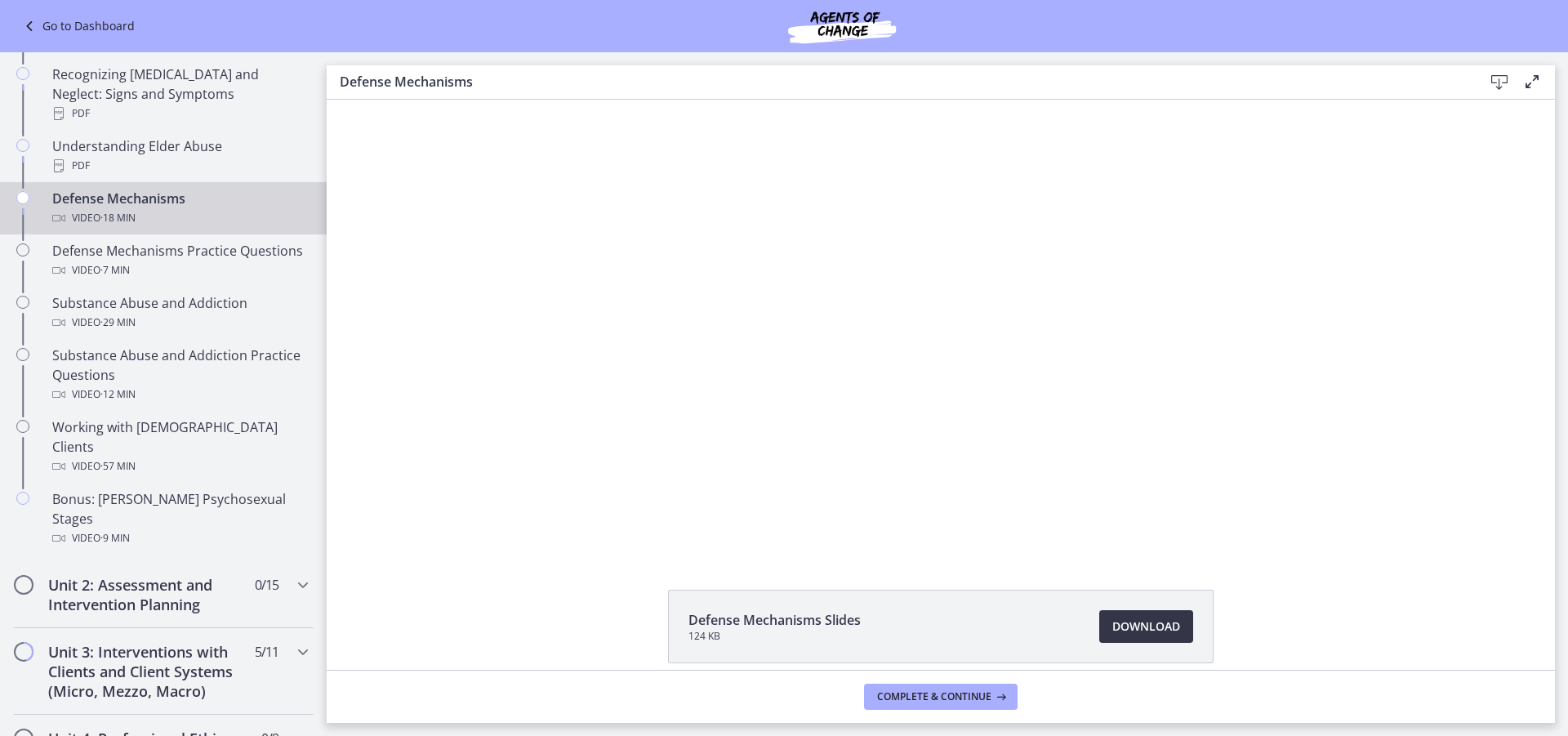
click at [1122, 629] on span "Download Opens in a new window" at bounding box center [1146, 626] width 68 height 20
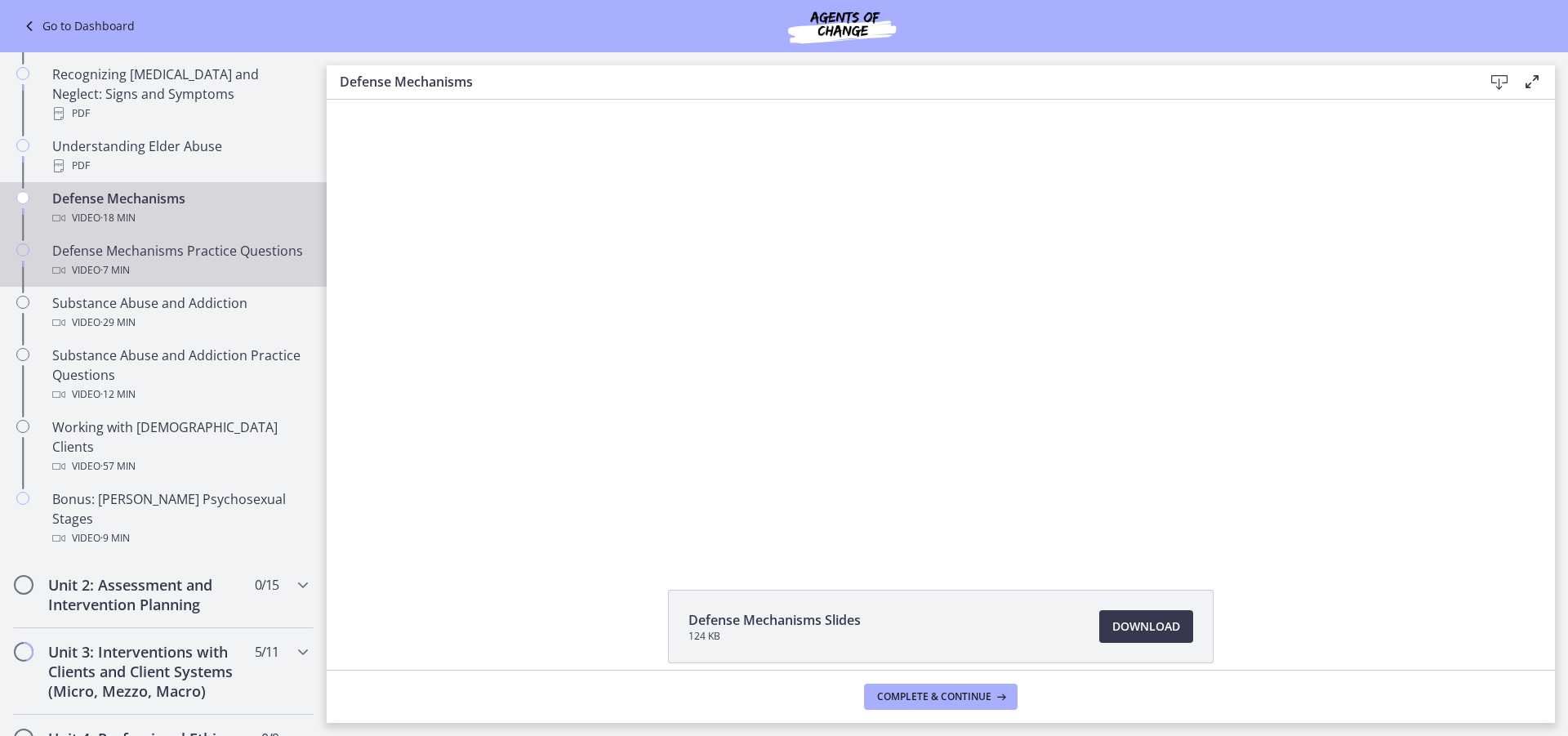
click at [206, 246] on div "Defense Mechanisms Practice Questions Video · 7 min" at bounding box center [180, 260] width 255 height 39
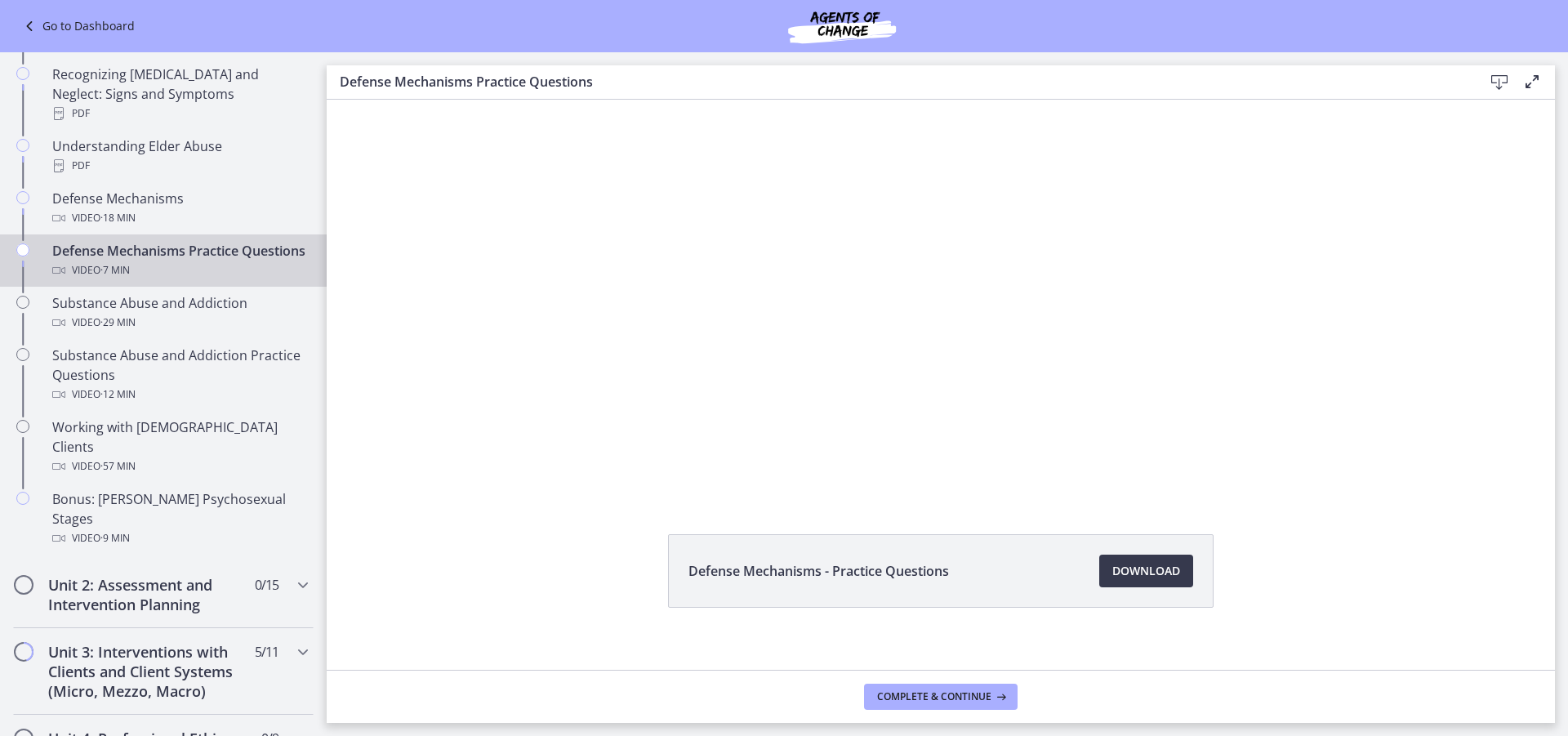
scroll to position [71, 0]
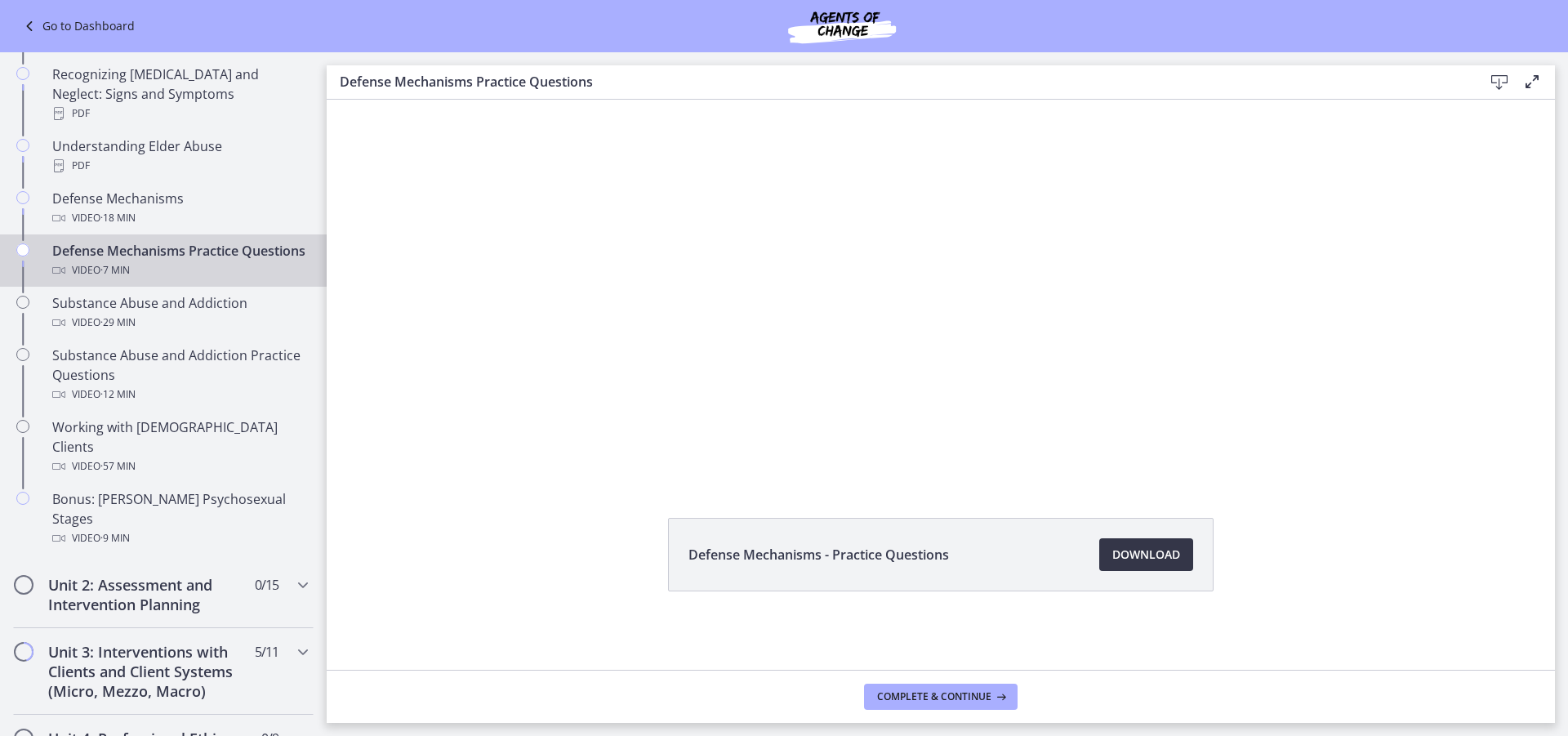
click at [1126, 566] on link "Download Opens in a new window" at bounding box center [1146, 555] width 94 height 33
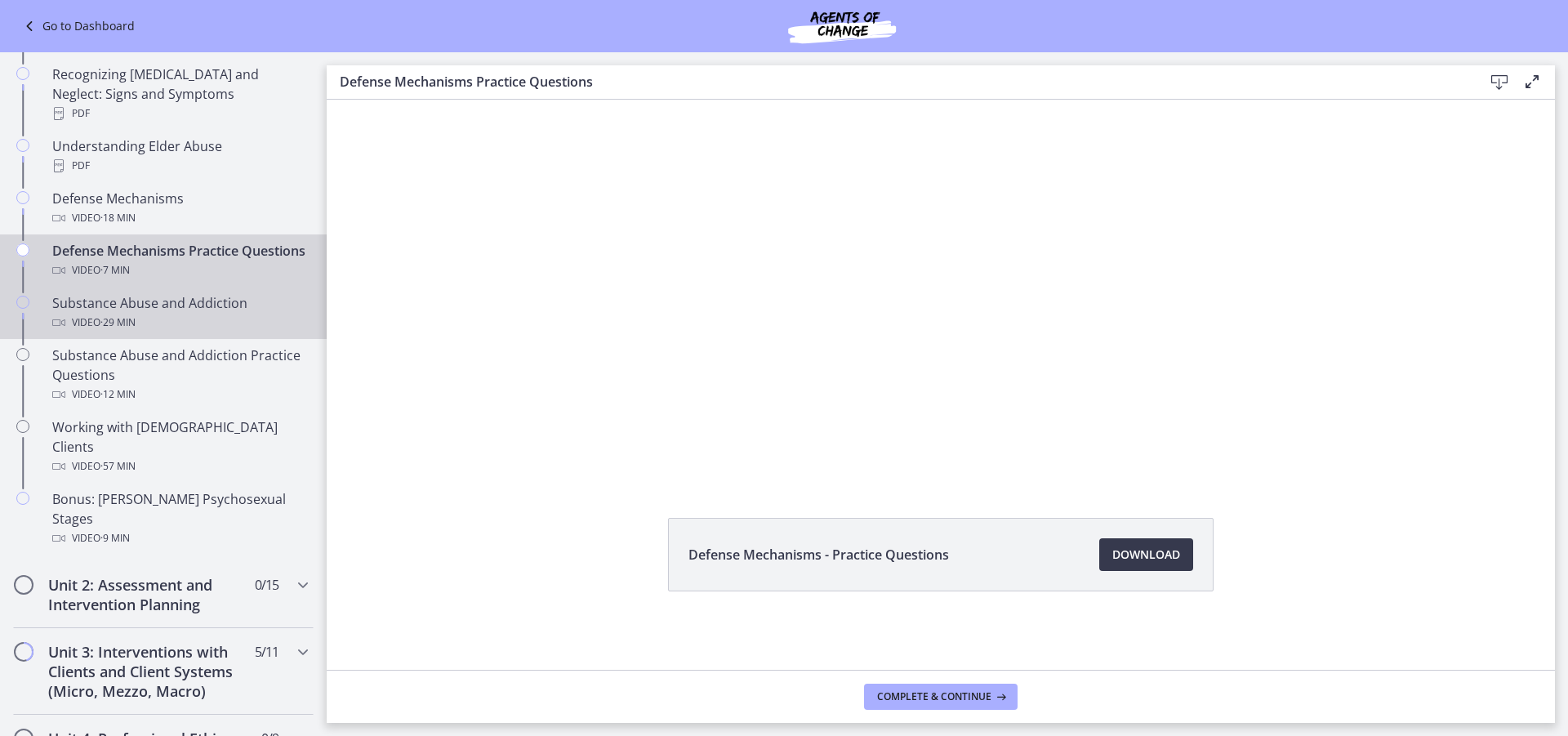
click at [206, 310] on div "Substance Abuse and Addiction Video · 29 min" at bounding box center [180, 313] width 255 height 39
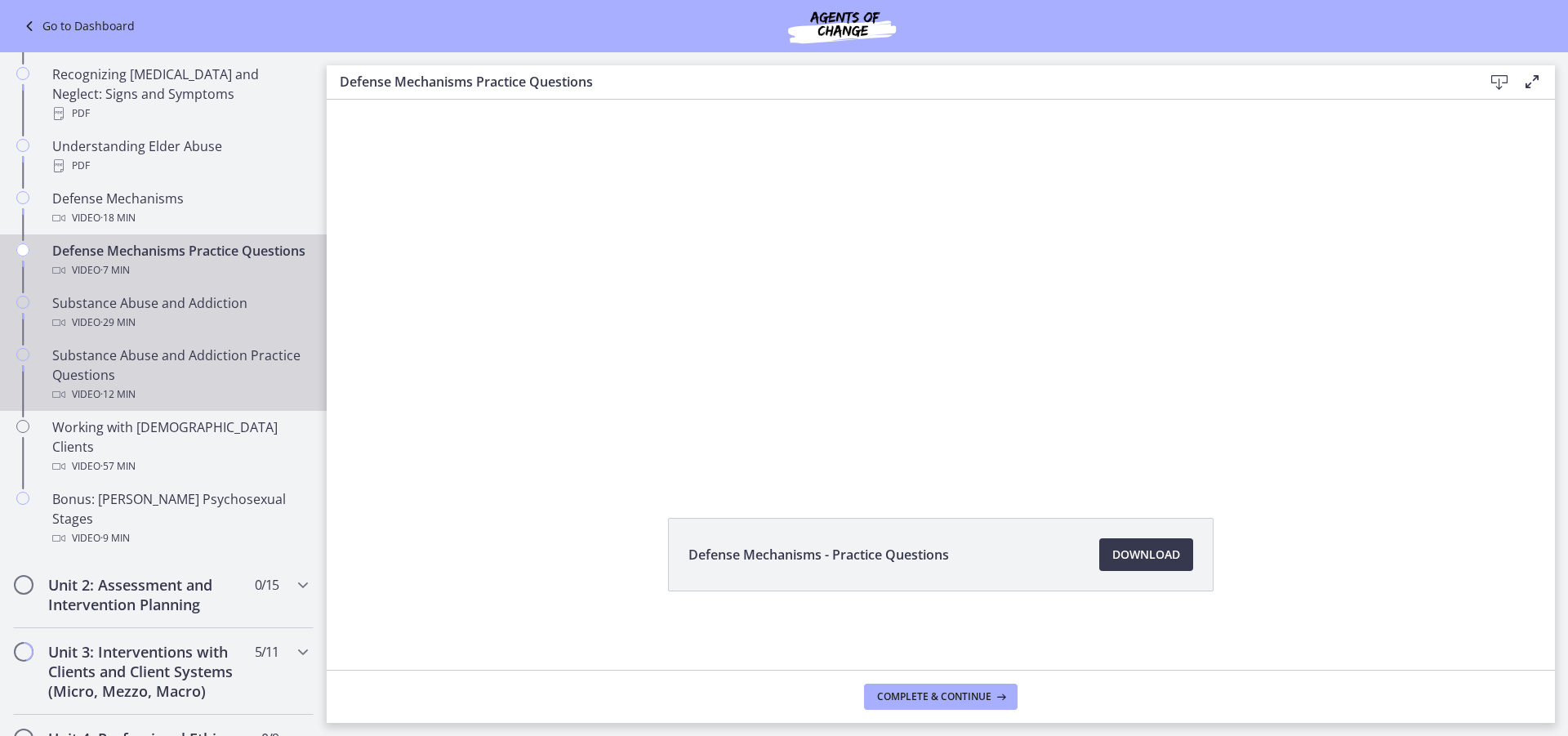
scroll to position [0, 0]
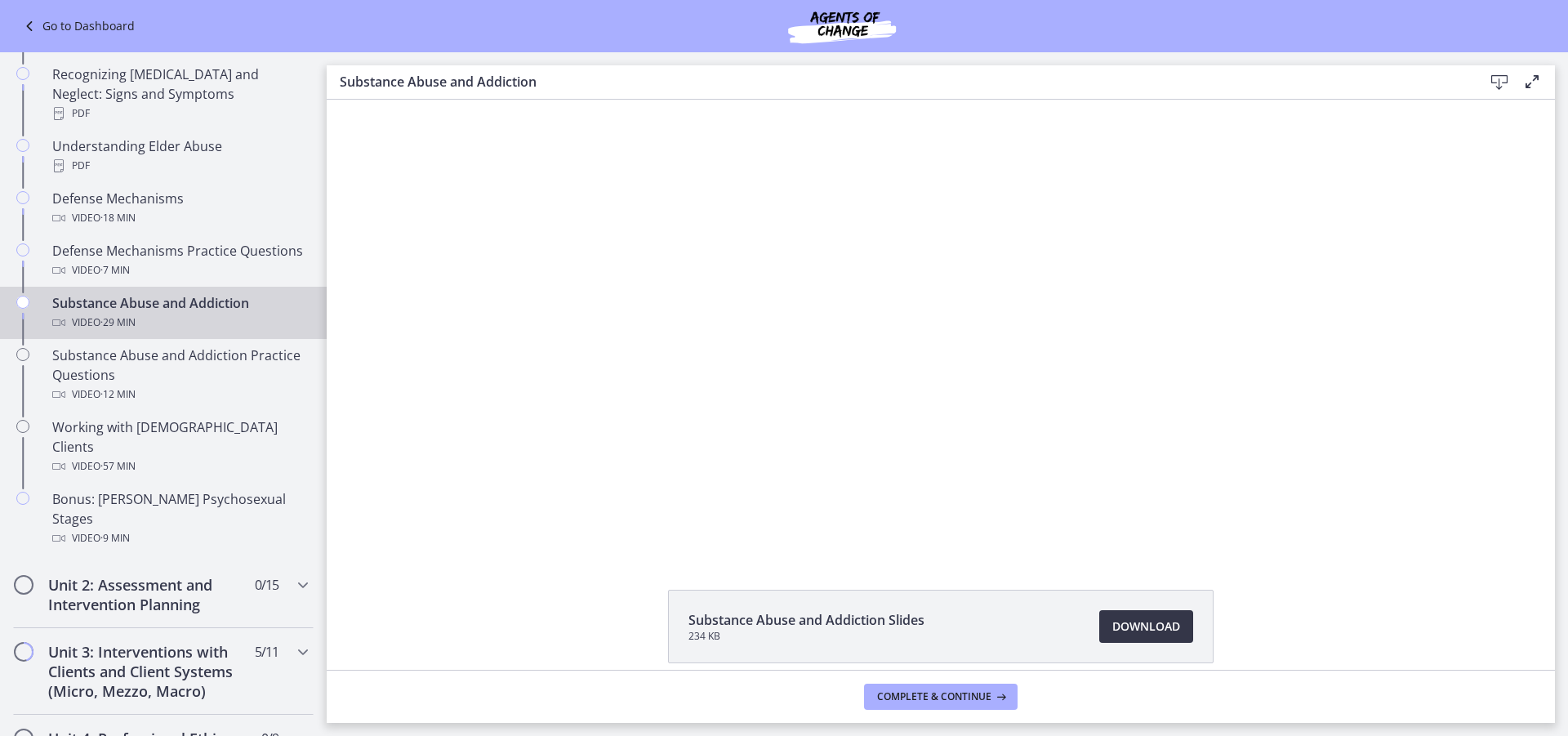
click at [1149, 624] on span "Download Opens in a new window" at bounding box center [1146, 626] width 68 height 20
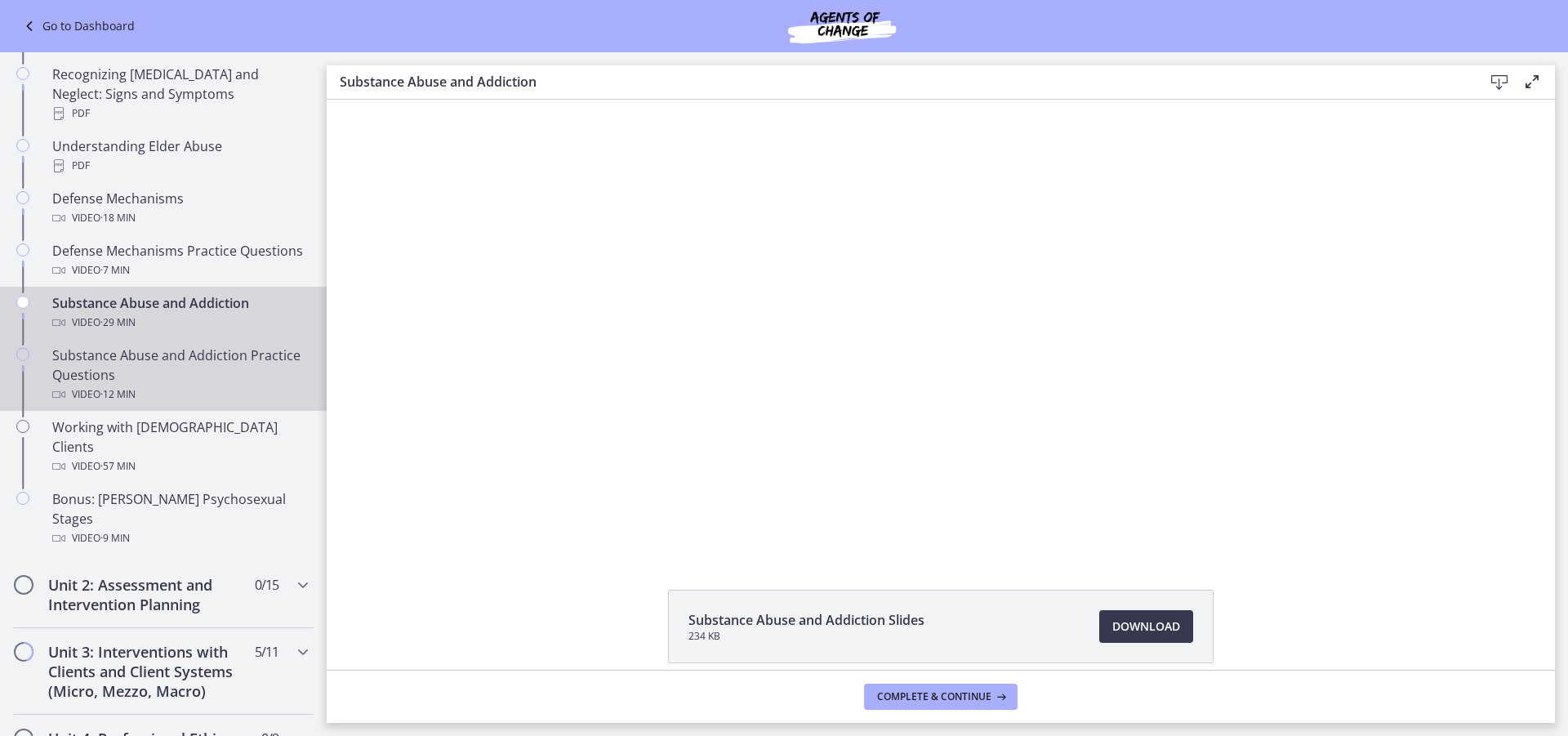
click at [235, 386] on div "Video · 12 min" at bounding box center [180, 394] width 255 height 20
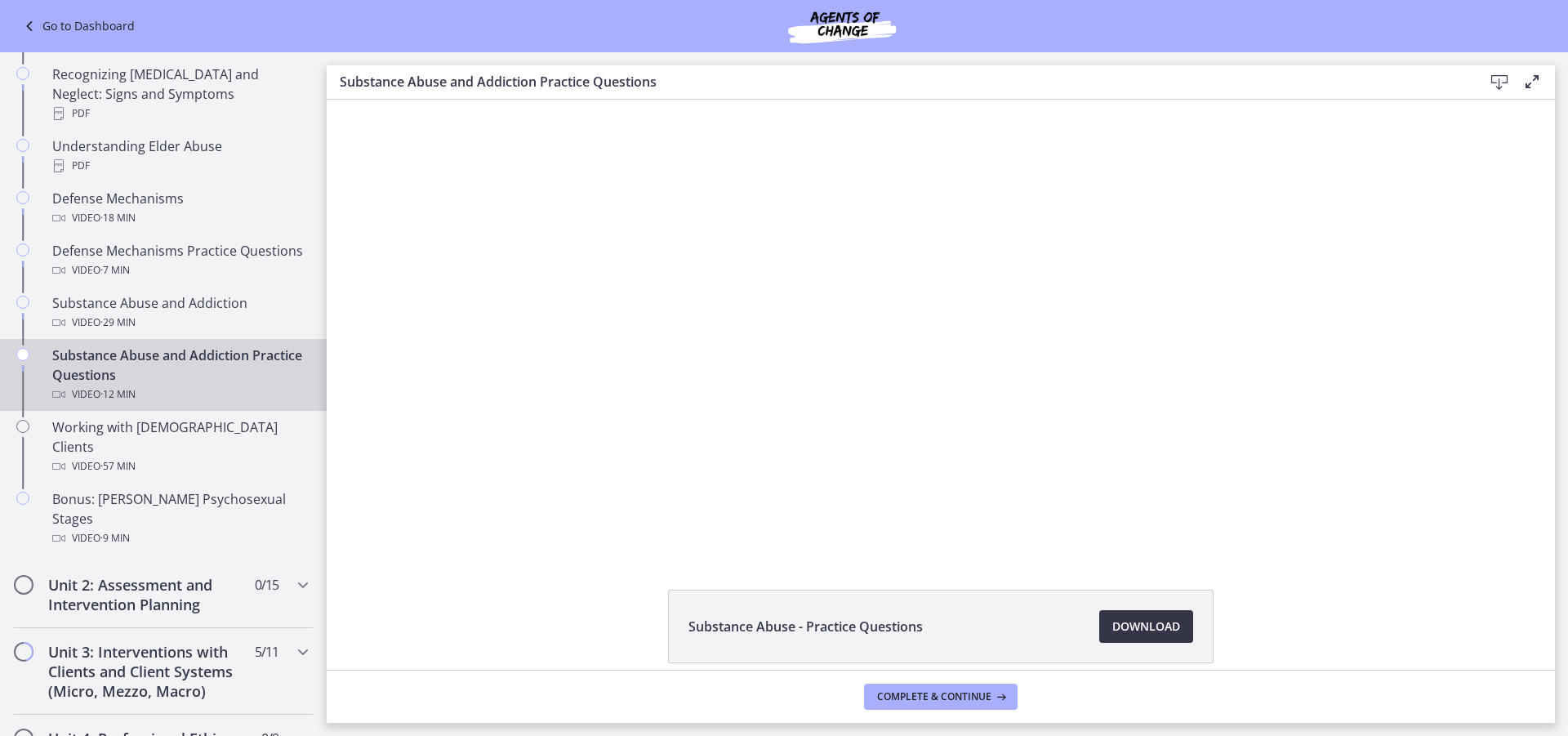
click at [1129, 626] on span "Download Opens in a new window" at bounding box center [1146, 626] width 68 height 20
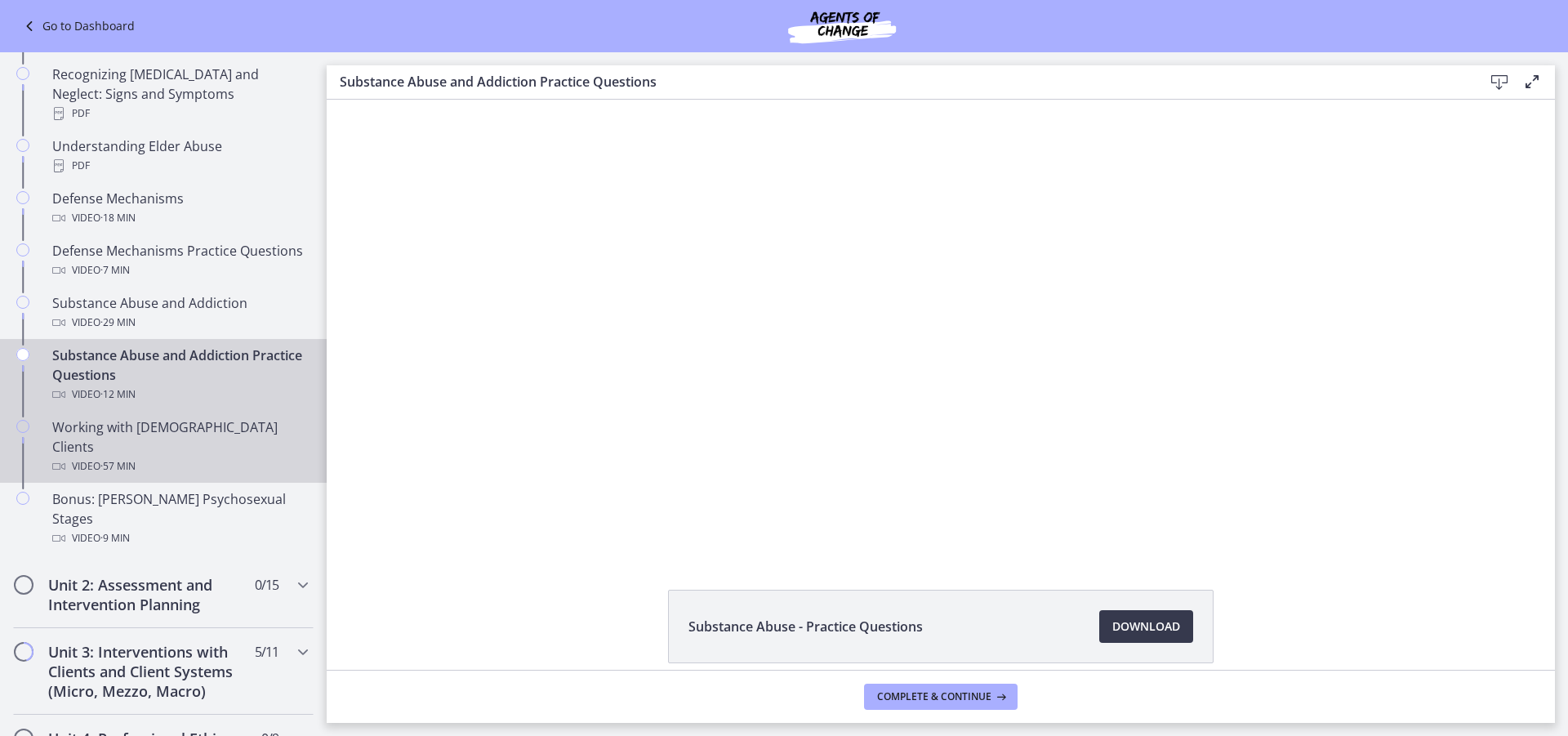
click at [244, 425] on div "Working with LGBTQ+ Clients Video · 57 min" at bounding box center [180, 446] width 255 height 59
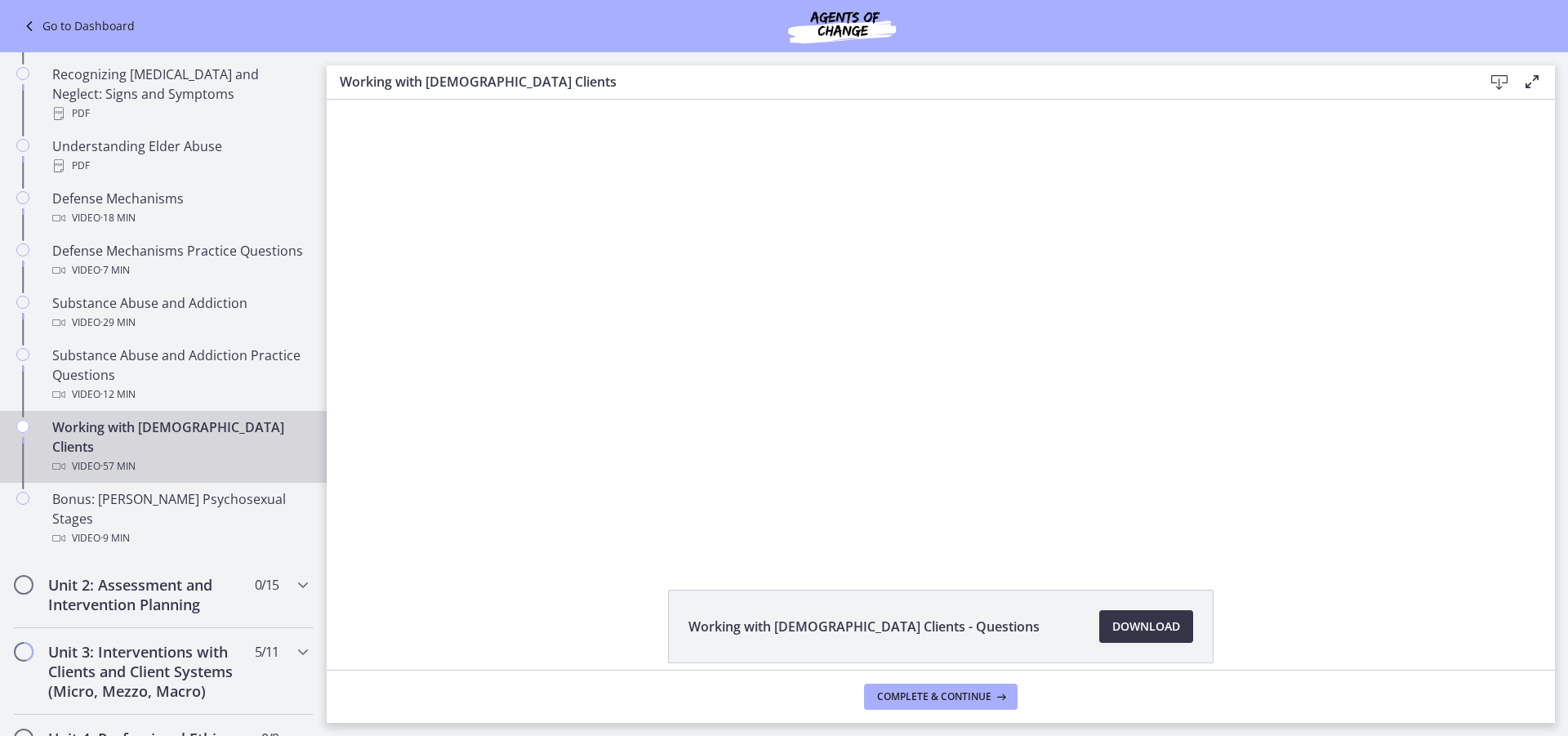
click at [1124, 628] on span "Download Opens in a new window" at bounding box center [1146, 626] width 68 height 20
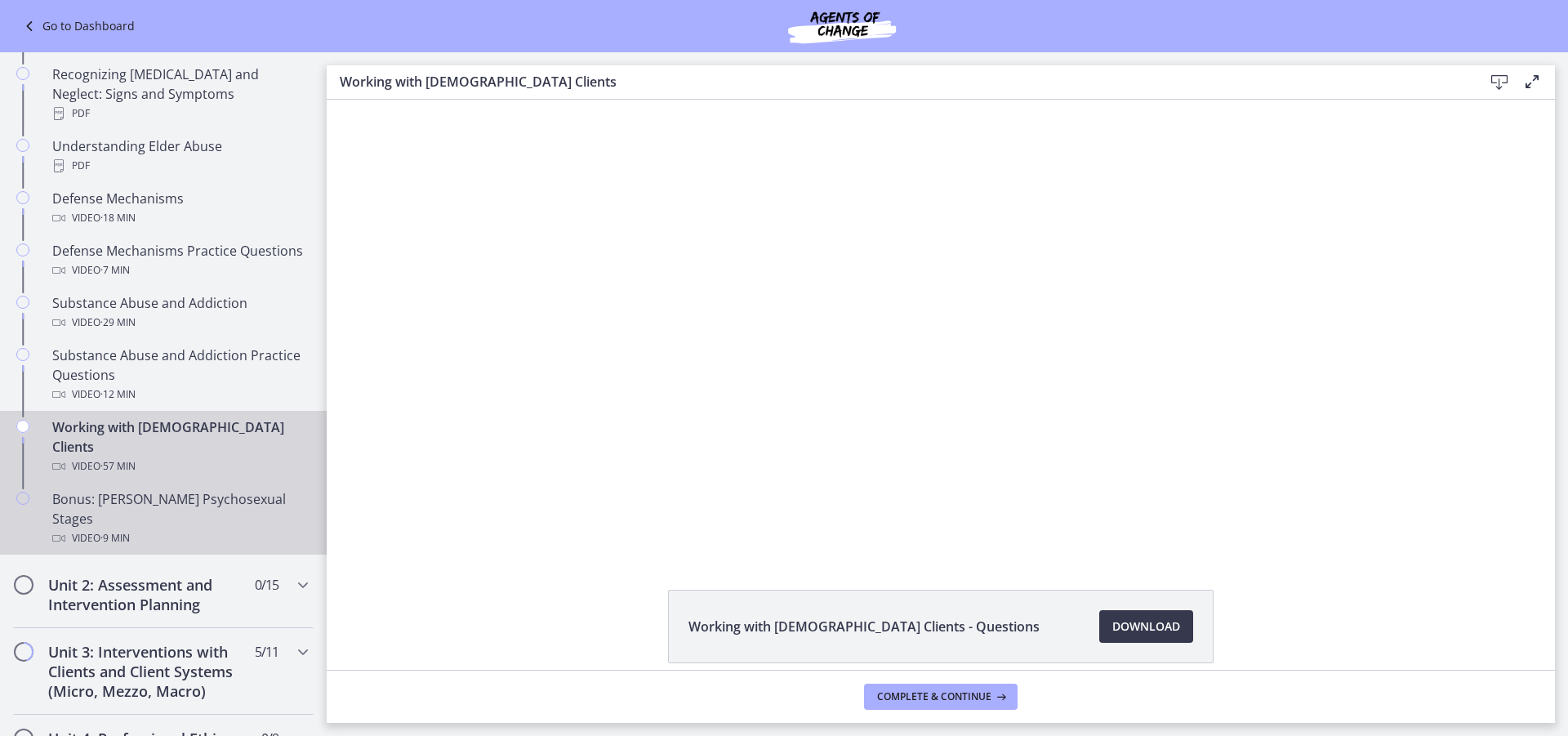
click at [192, 489] on div "Bonus: Freud's Psychosexual Stages Video · 9 min" at bounding box center [180, 518] width 255 height 59
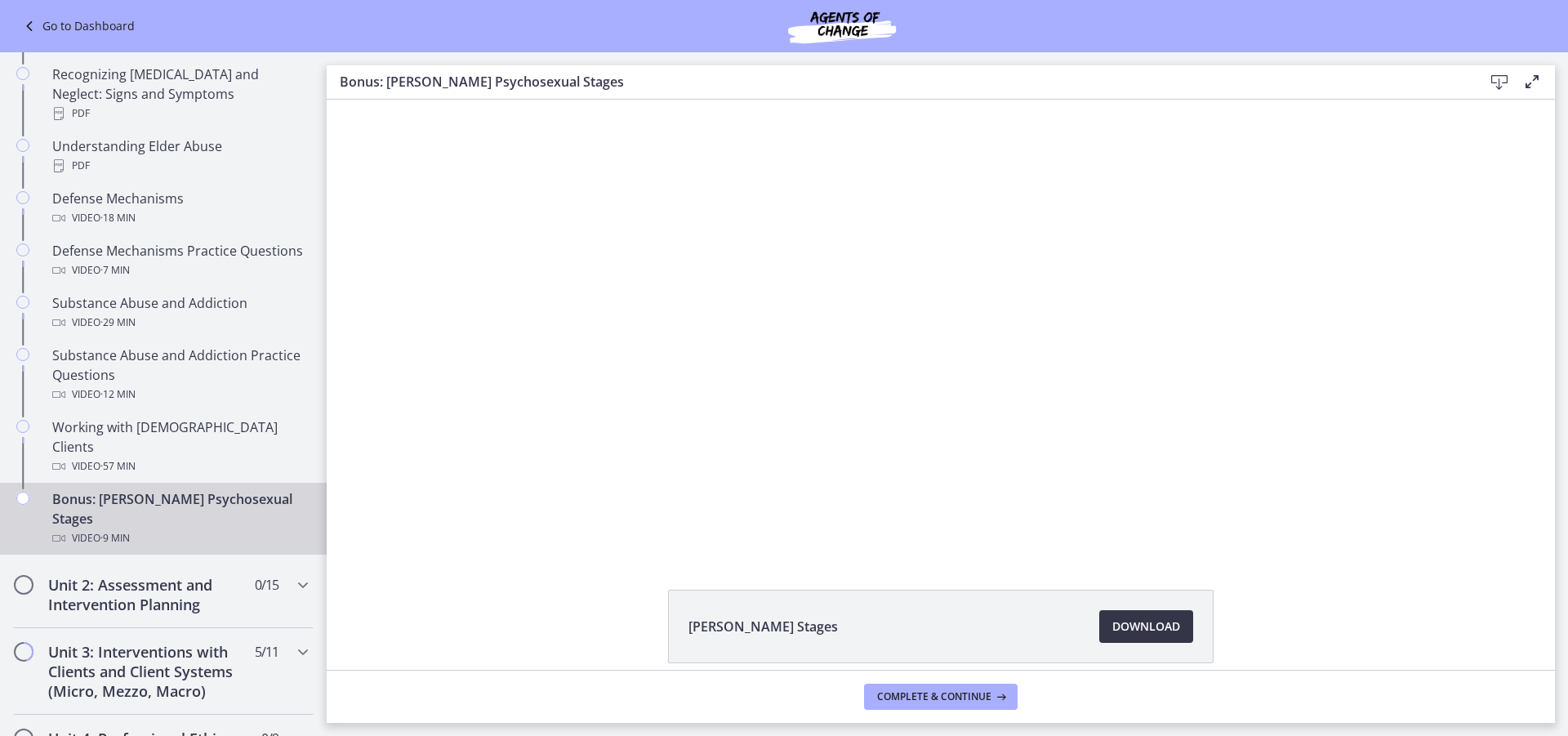
click at [1112, 631] on span "Download Opens in a new window" at bounding box center [1146, 626] width 68 height 20
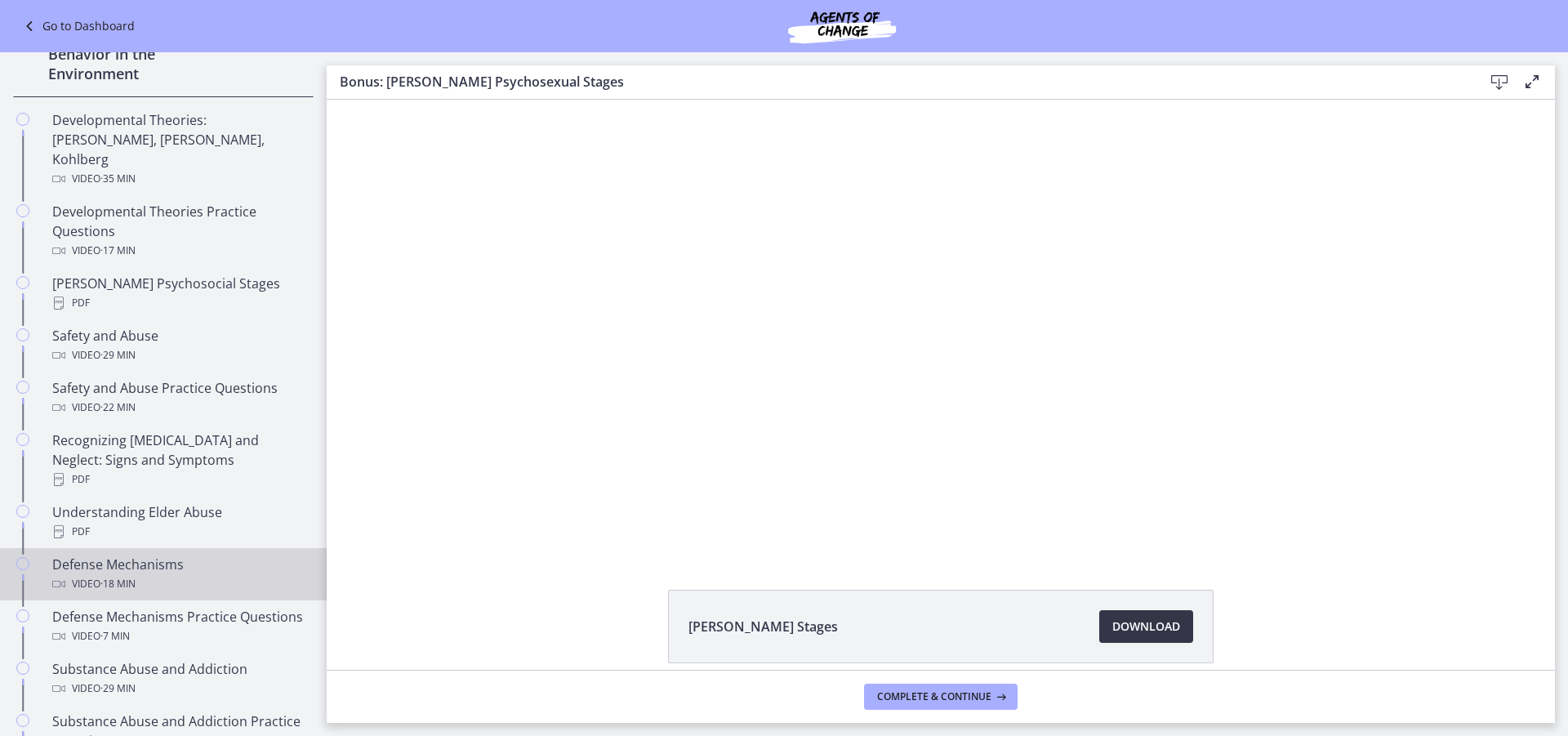
scroll to position [490, 0]
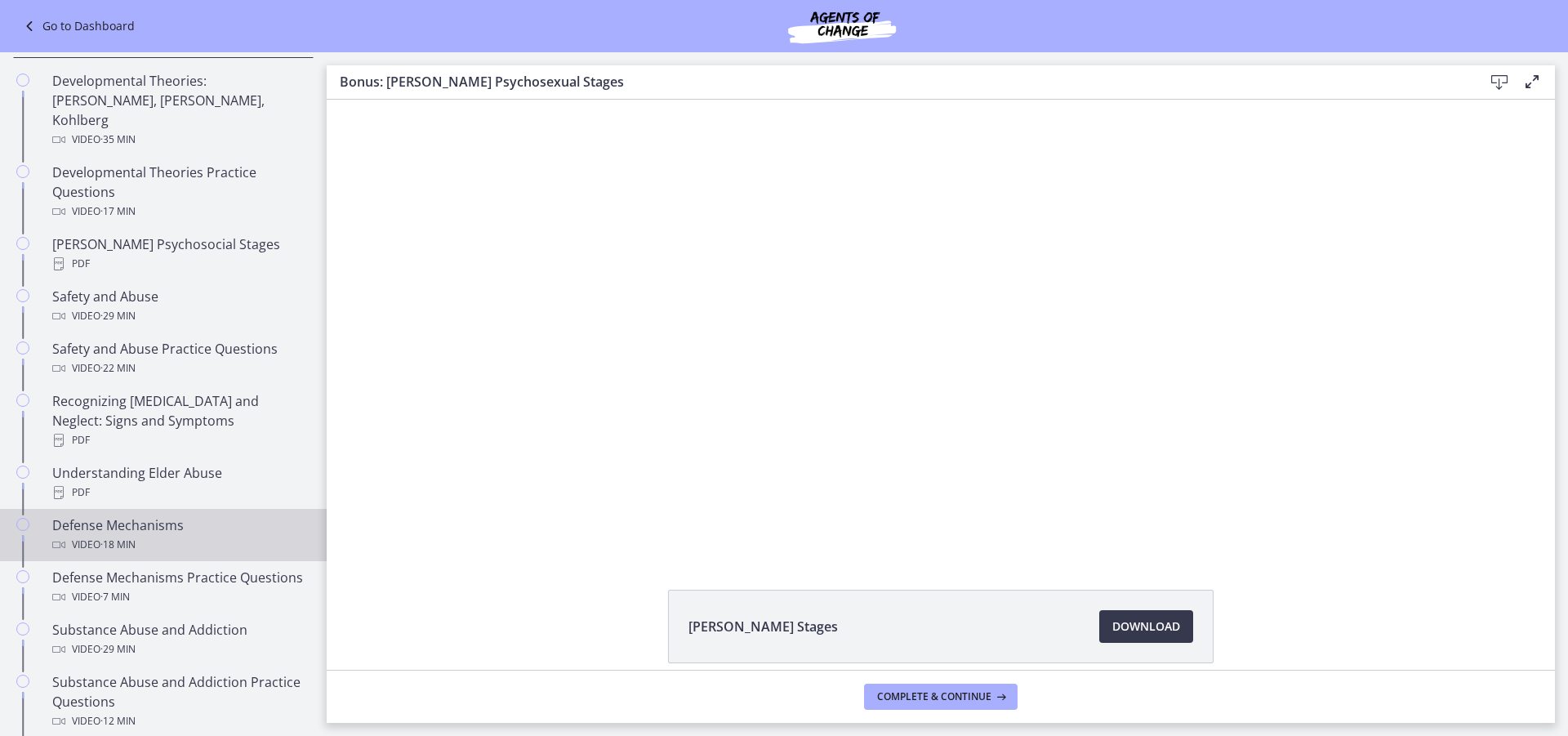
click at [159, 535] on div "Video · 18 min" at bounding box center [180, 544] width 255 height 20
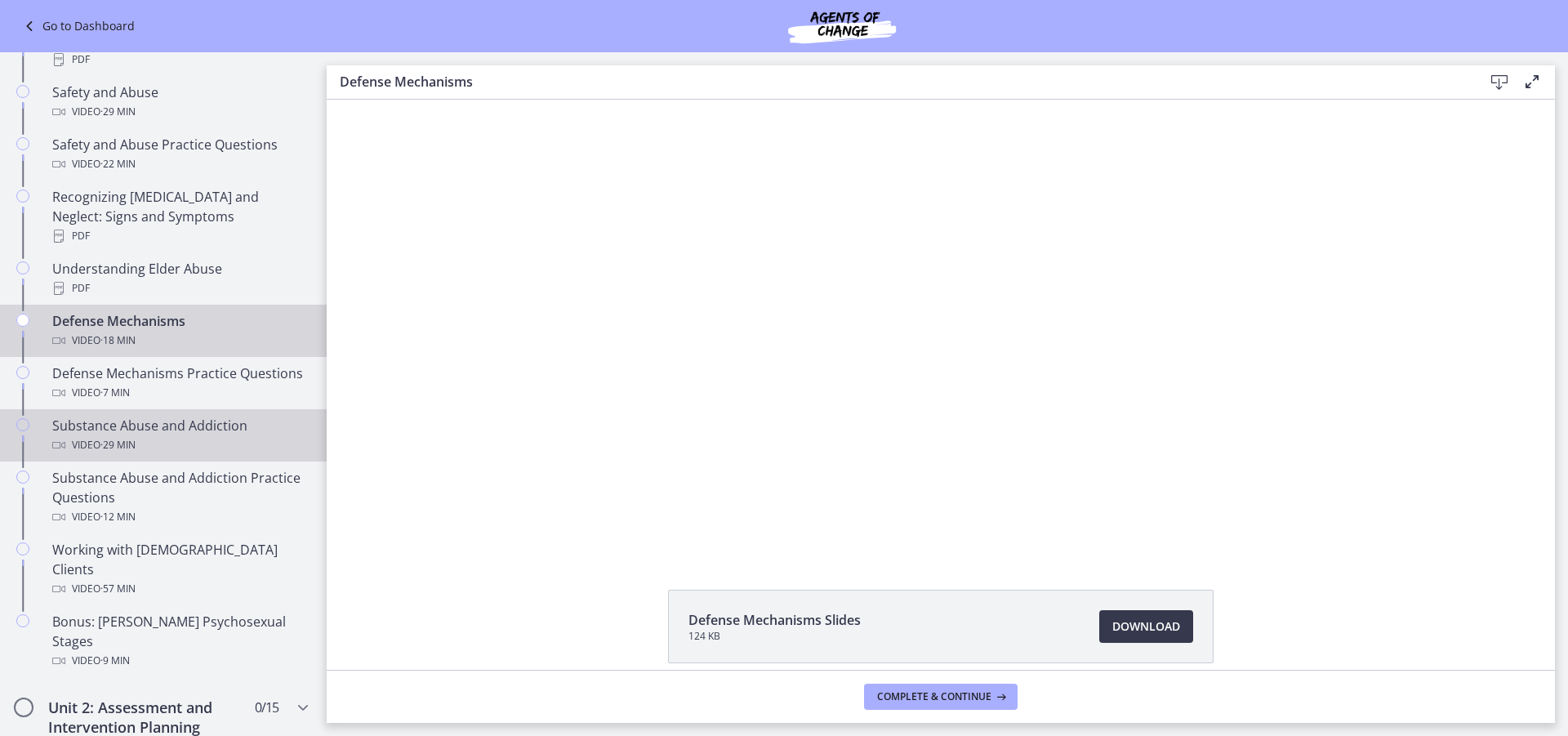
scroll to position [735, 0]
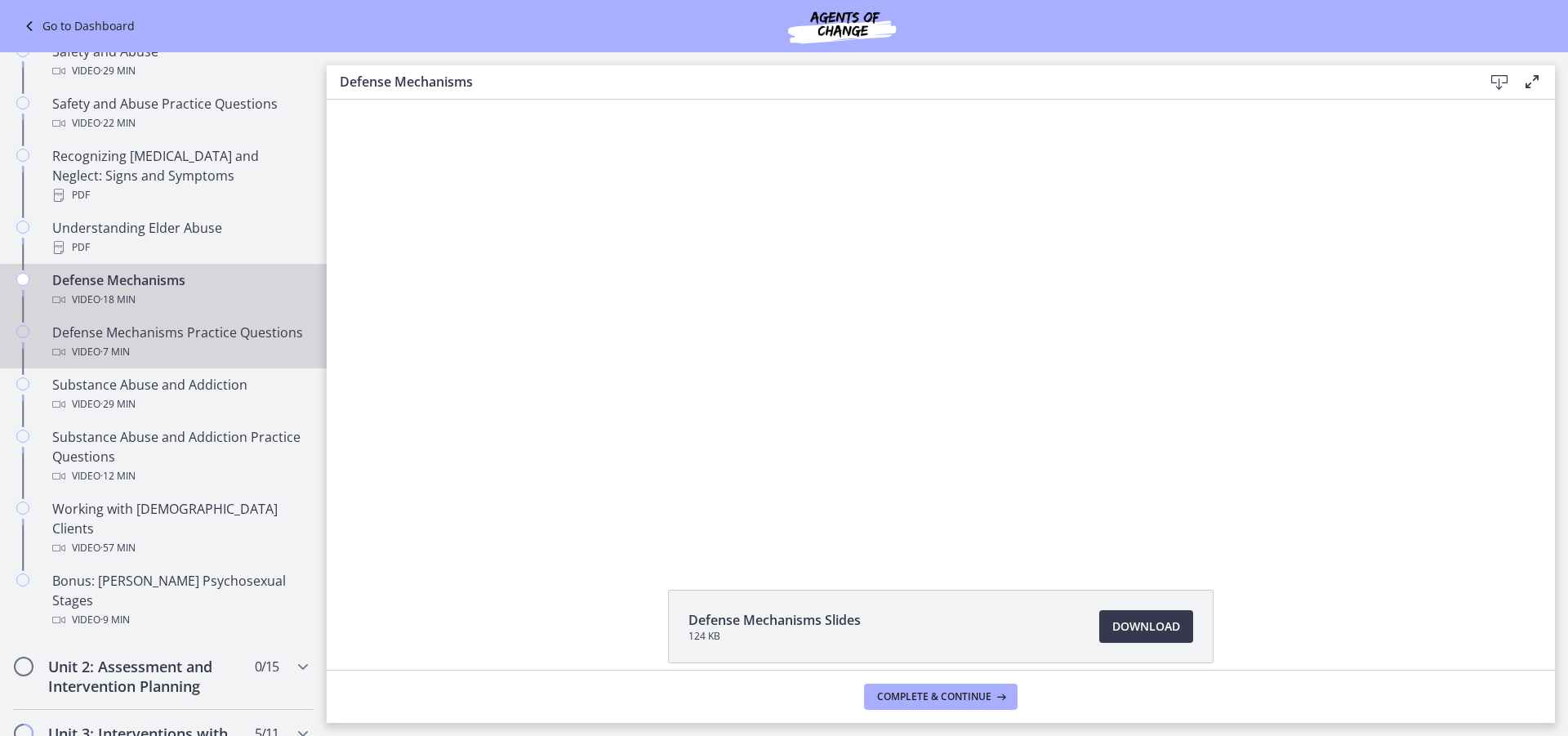
click at [142, 340] on div "Defense Mechanisms Practice Questions Video · 7 min" at bounding box center [180, 342] width 255 height 39
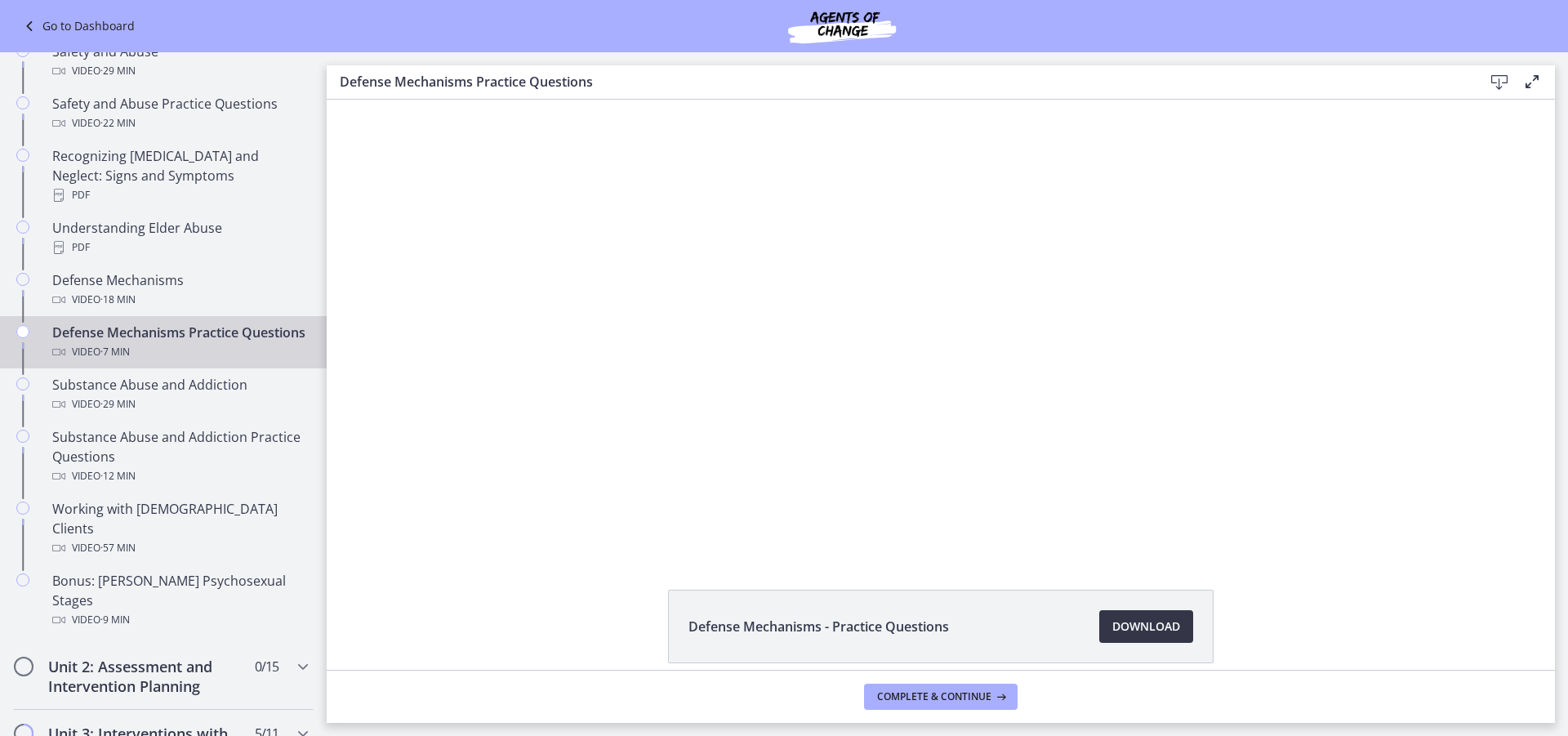
click at [1114, 630] on span "Download Opens in a new window" at bounding box center [1146, 626] width 68 height 20
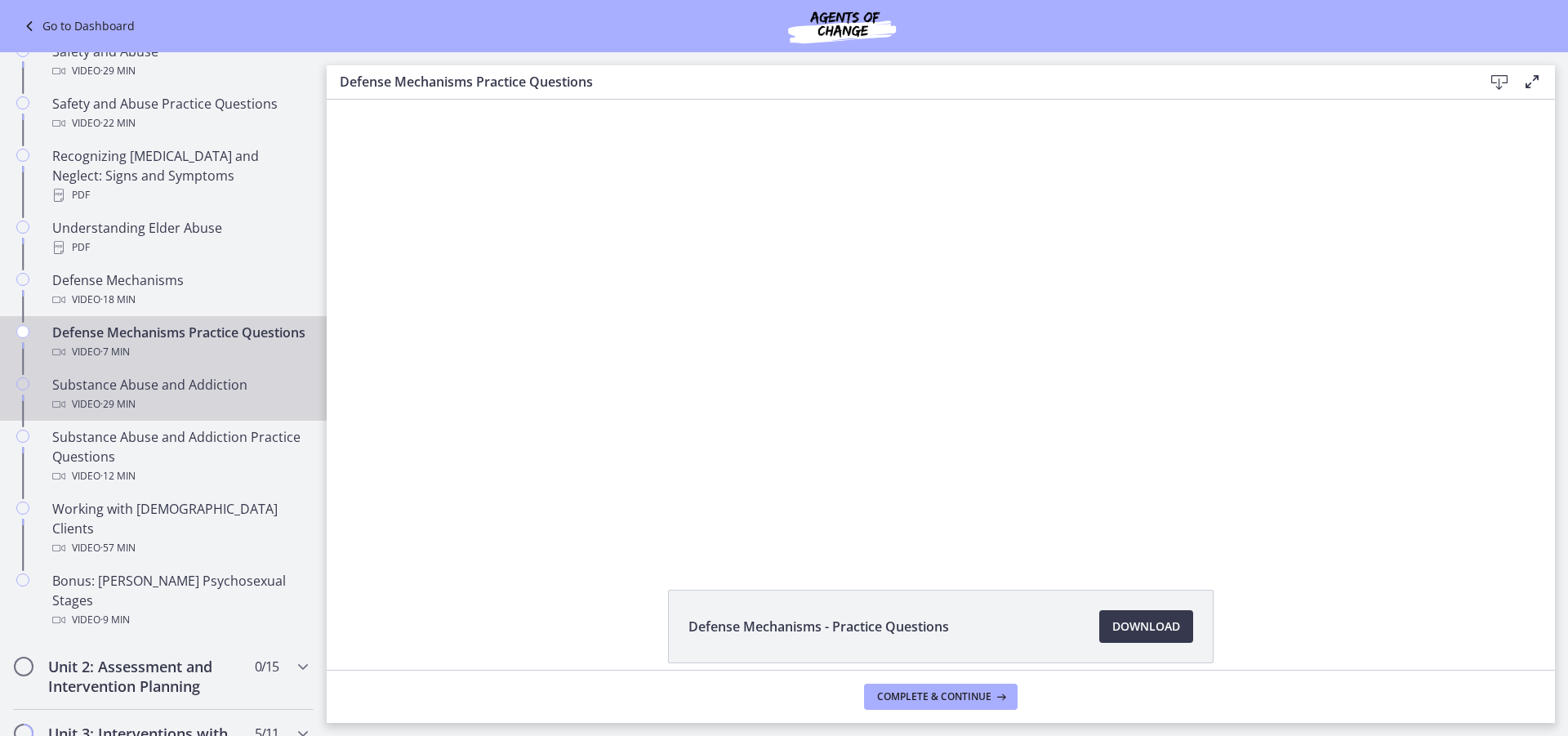
click at [203, 384] on div "Substance Abuse and Addiction Video · 29 min" at bounding box center [180, 395] width 255 height 39
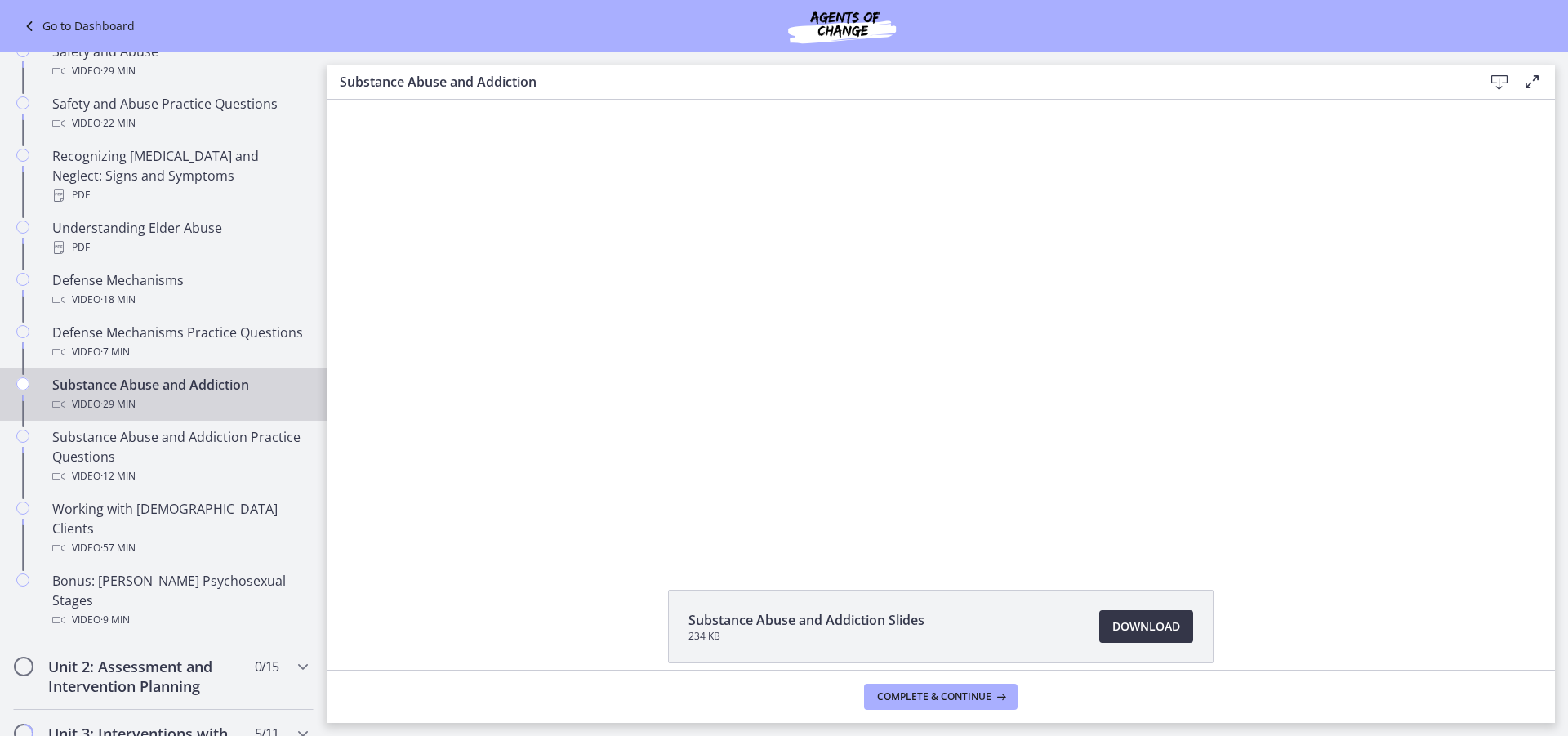
click at [1169, 631] on span "Download Opens in a new window" at bounding box center [1146, 626] width 68 height 20
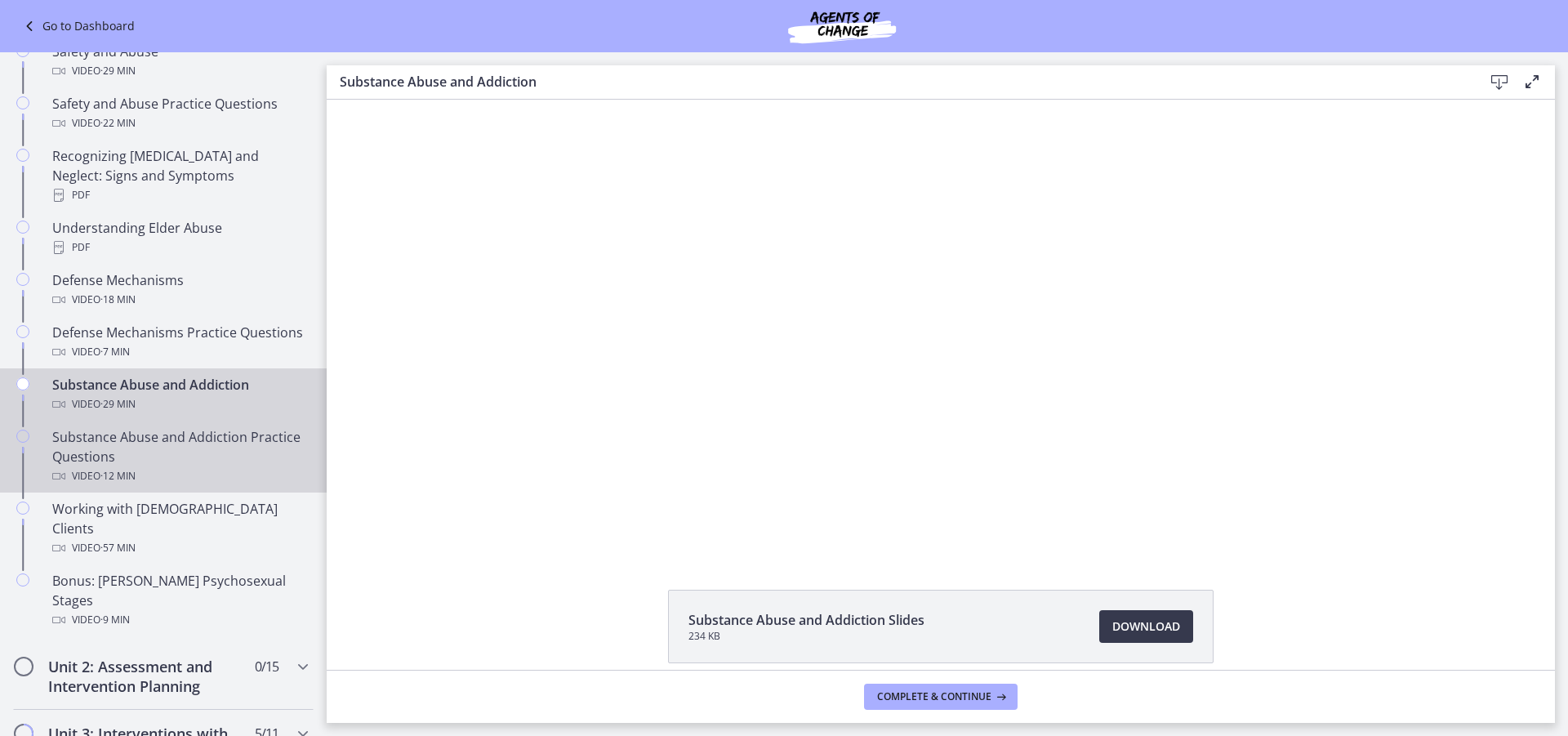
click at [147, 446] on div "Substance Abuse and Addiction Practice Questions Video · 12 min" at bounding box center [180, 456] width 255 height 59
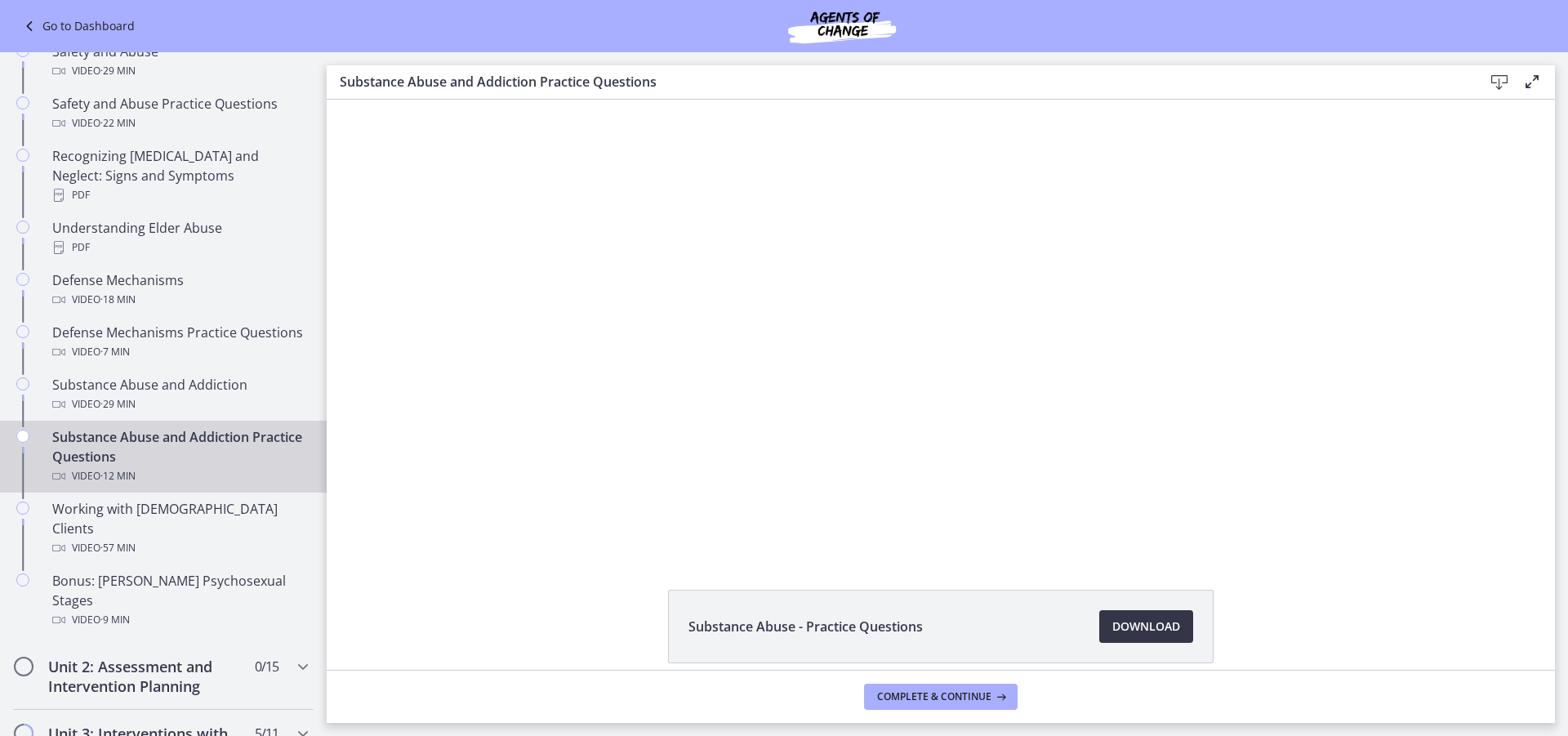
click at [1112, 634] on span "Download Opens in a new window" at bounding box center [1146, 626] width 68 height 20
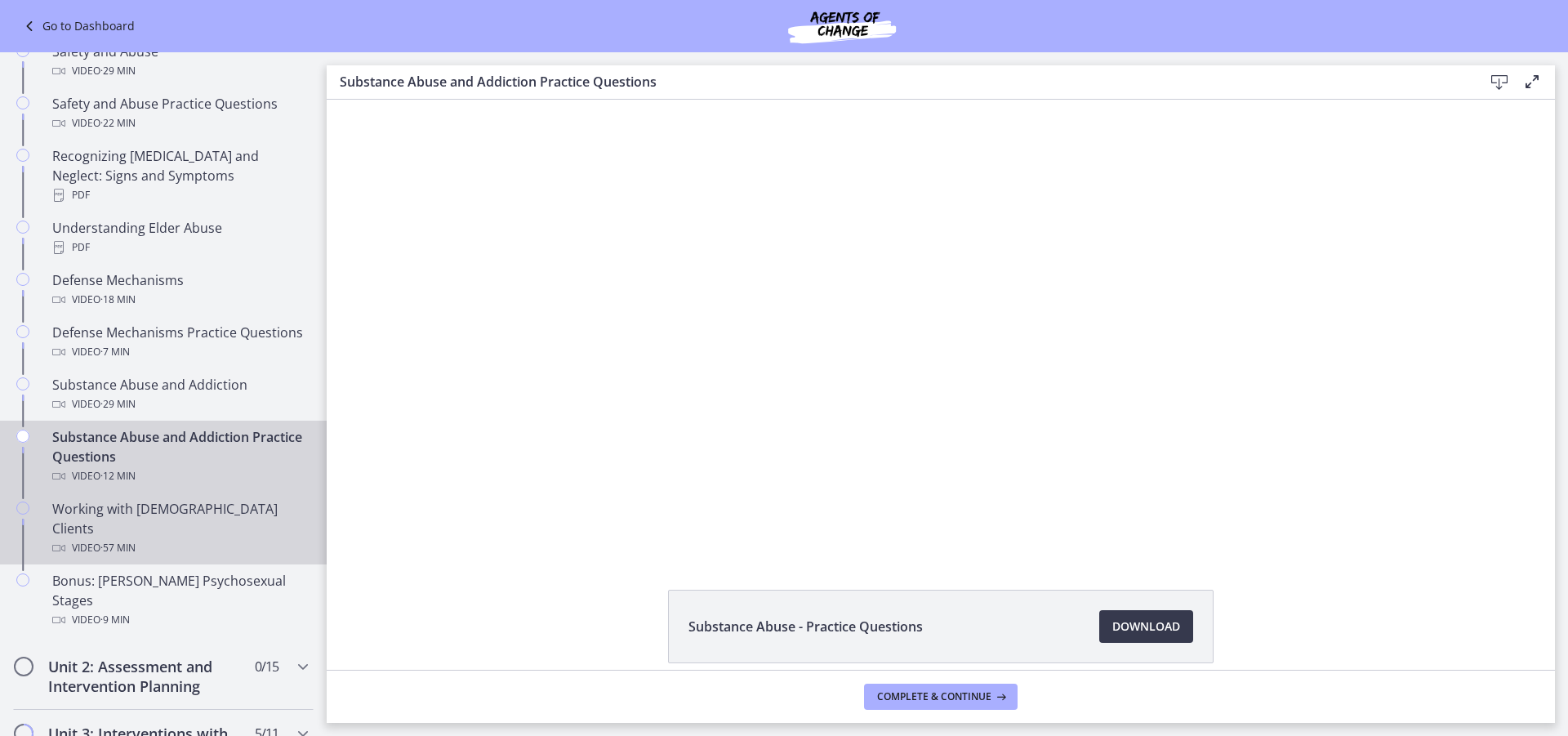
click at [135, 539] on span "· 57 min" at bounding box center [118, 548] width 35 height 20
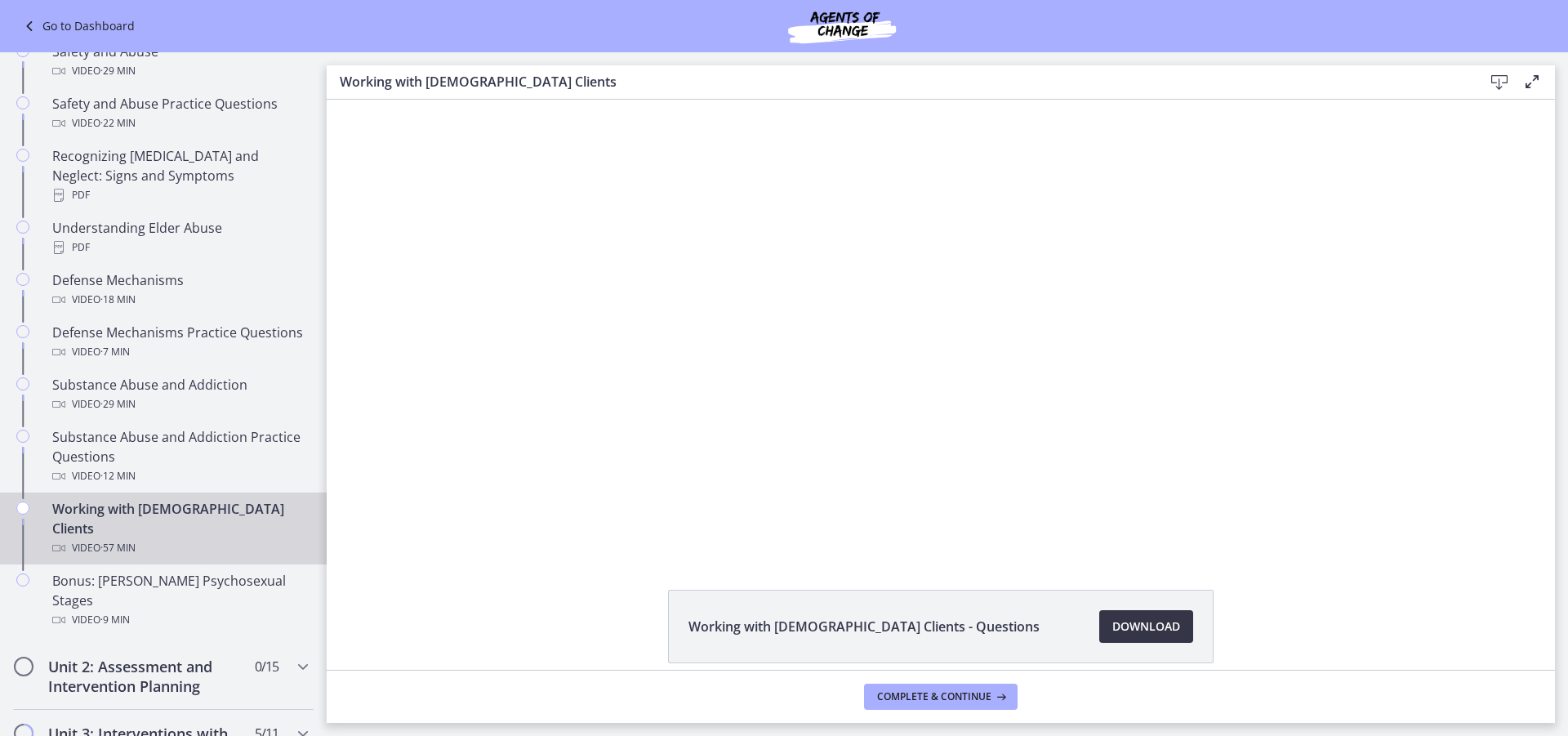
click at [1116, 639] on link "Download Opens in a new window" at bounding box center [1146, 626] width 94 height 33
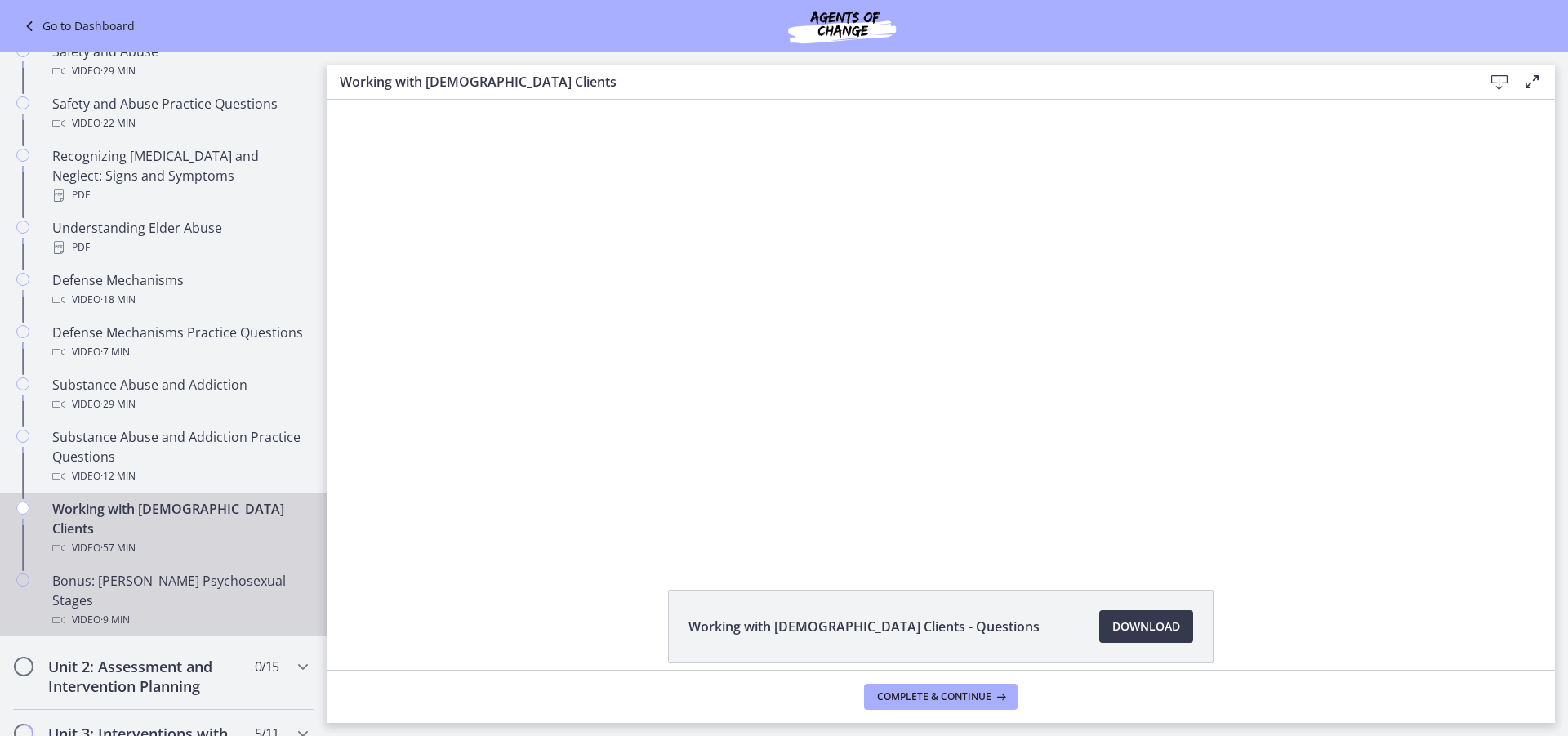
click at [183, 610] on div "Video · 9 min" at bounding box center [180, 619] width 255 height 20
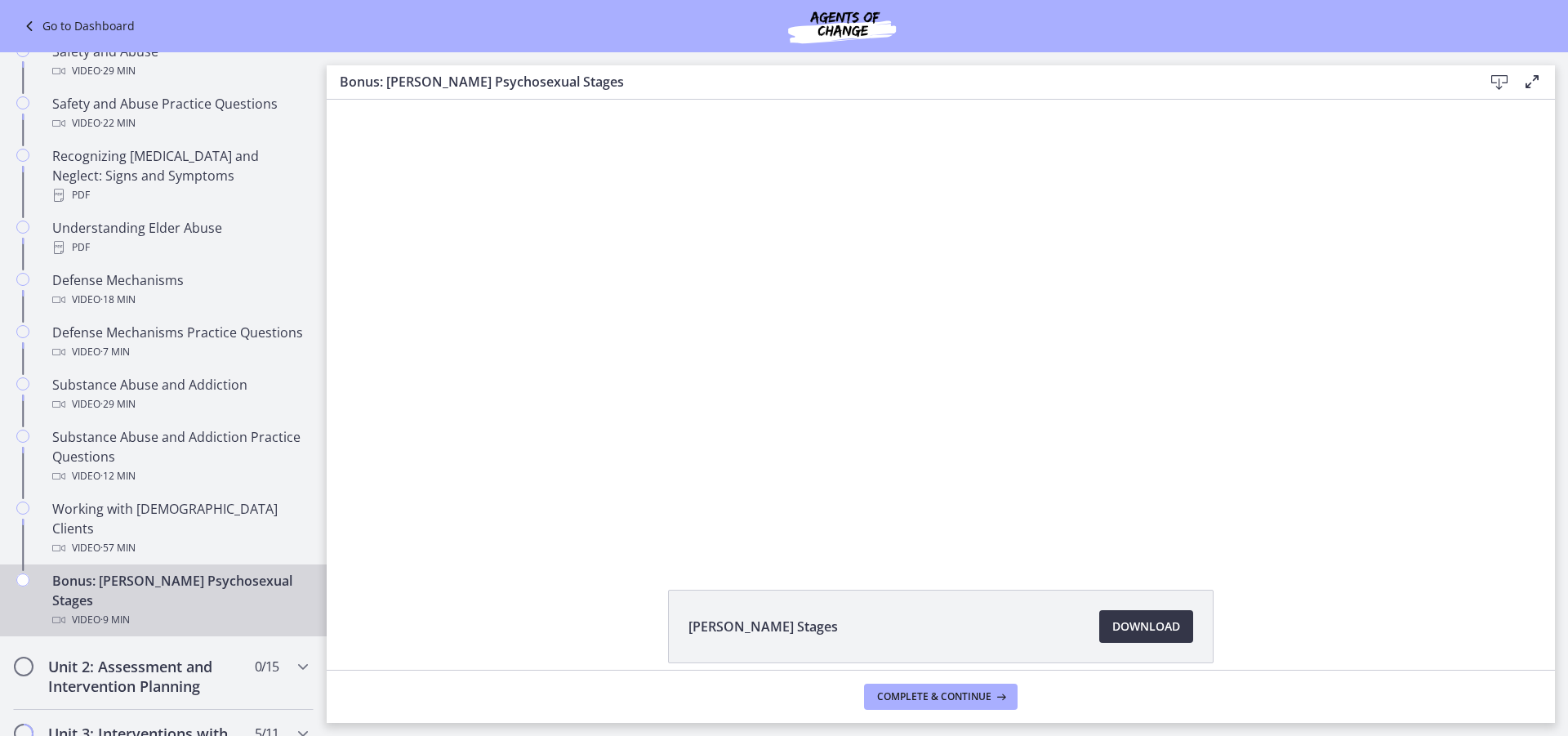
click at [1112, 622] on span "Download Opens in a new window" at bounding box center [1146, 626] width 68 height 20
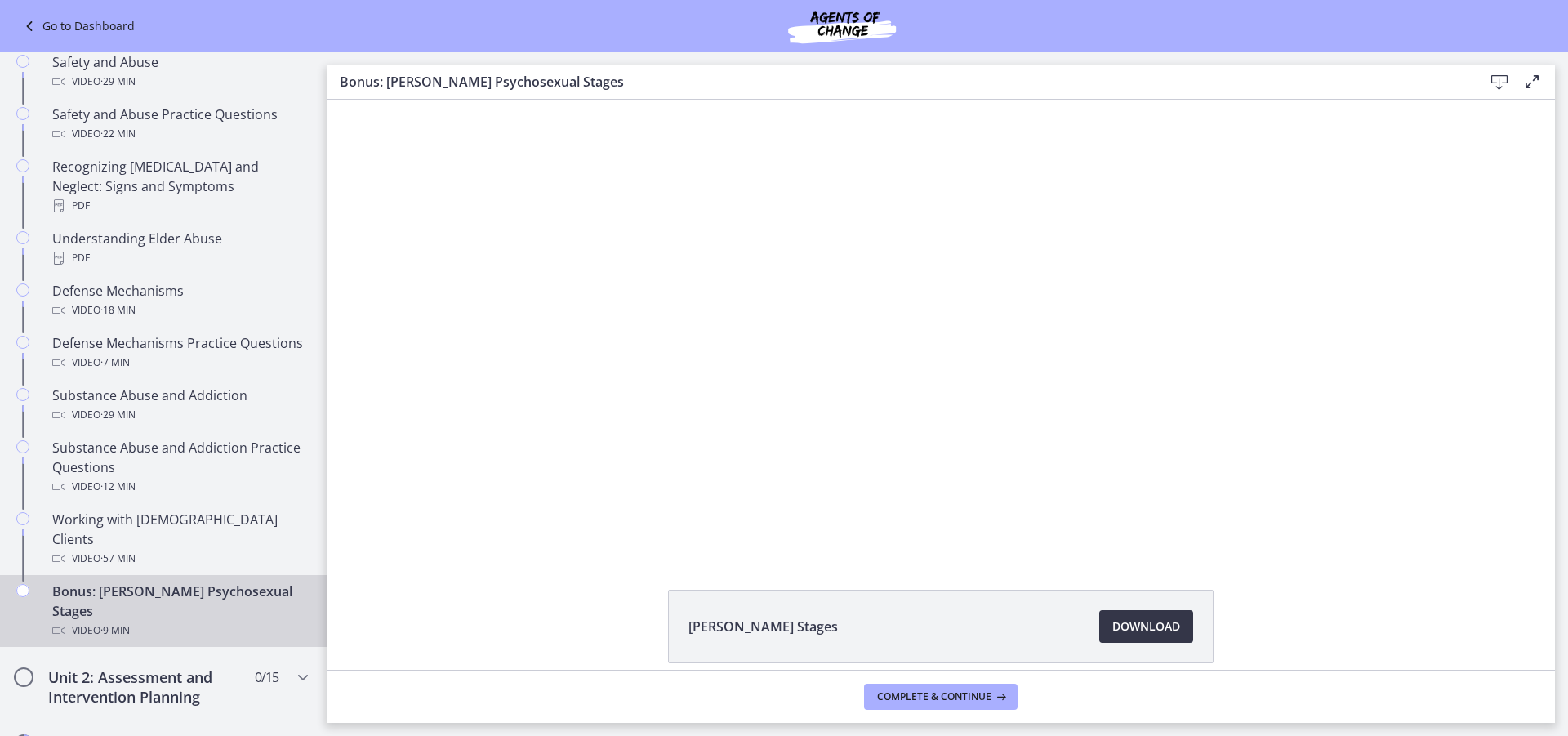
scroll to position [653, 0]
